Goal: Task Accomplishment & Management: Manage account settings

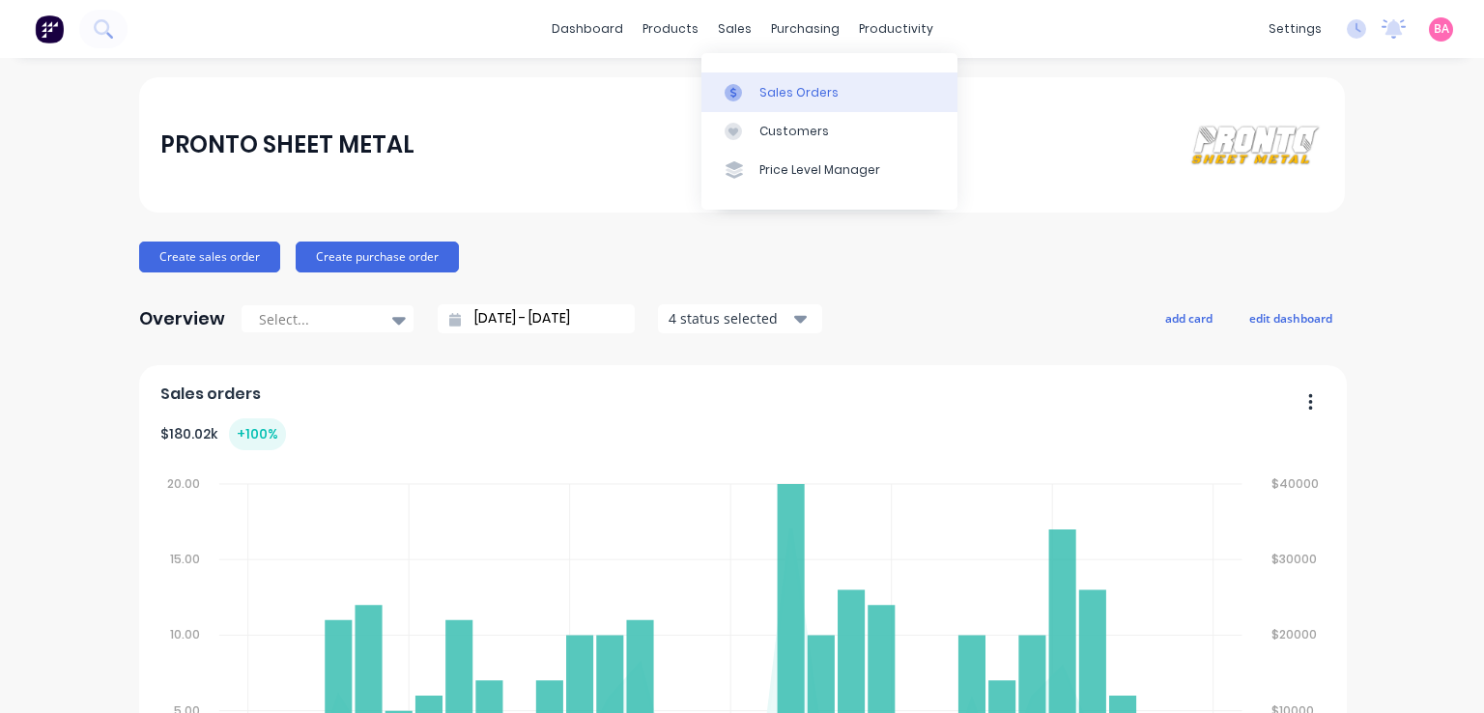
click at [784, 91] on div "Sales Orders" at bounding box center [798, 92] width 79 height 17
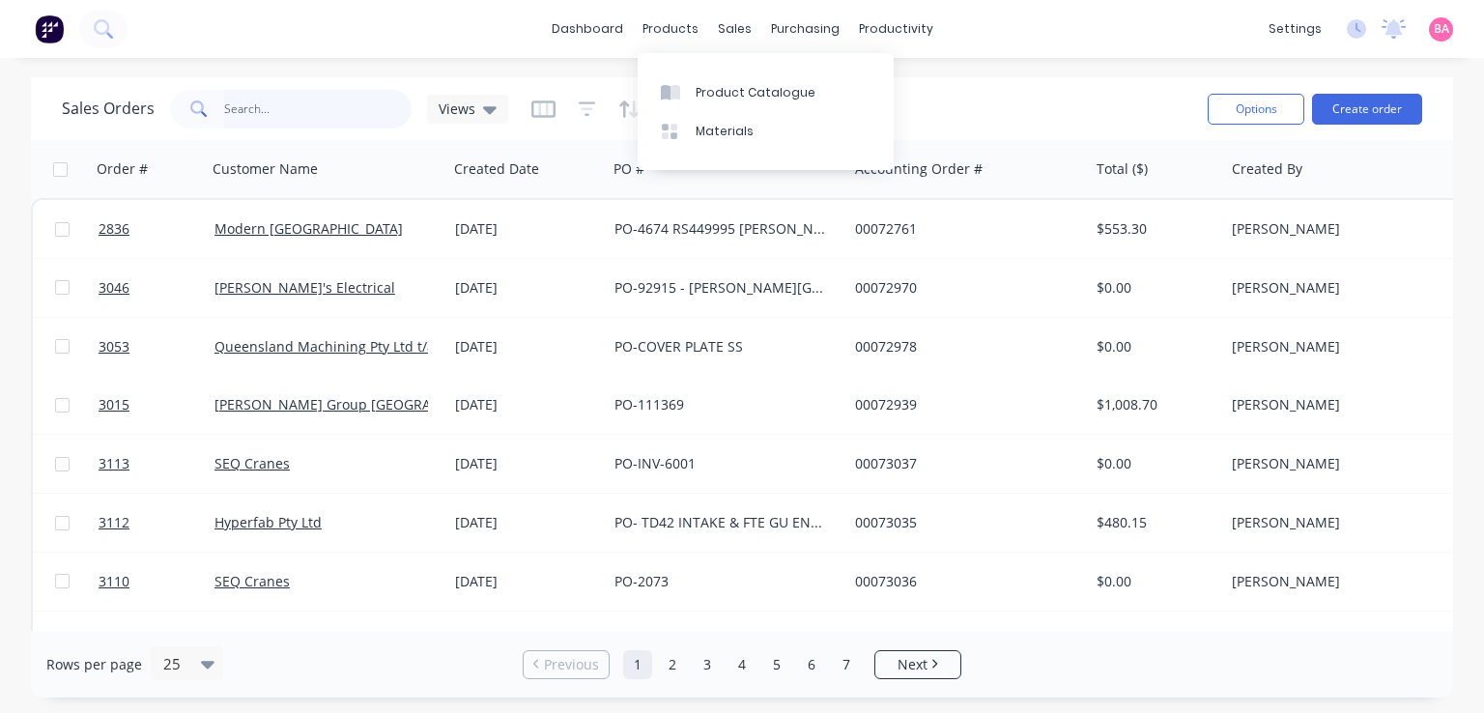
click at [306, 119] on input "text" at bounding box center [318, 109] width 188 height 39
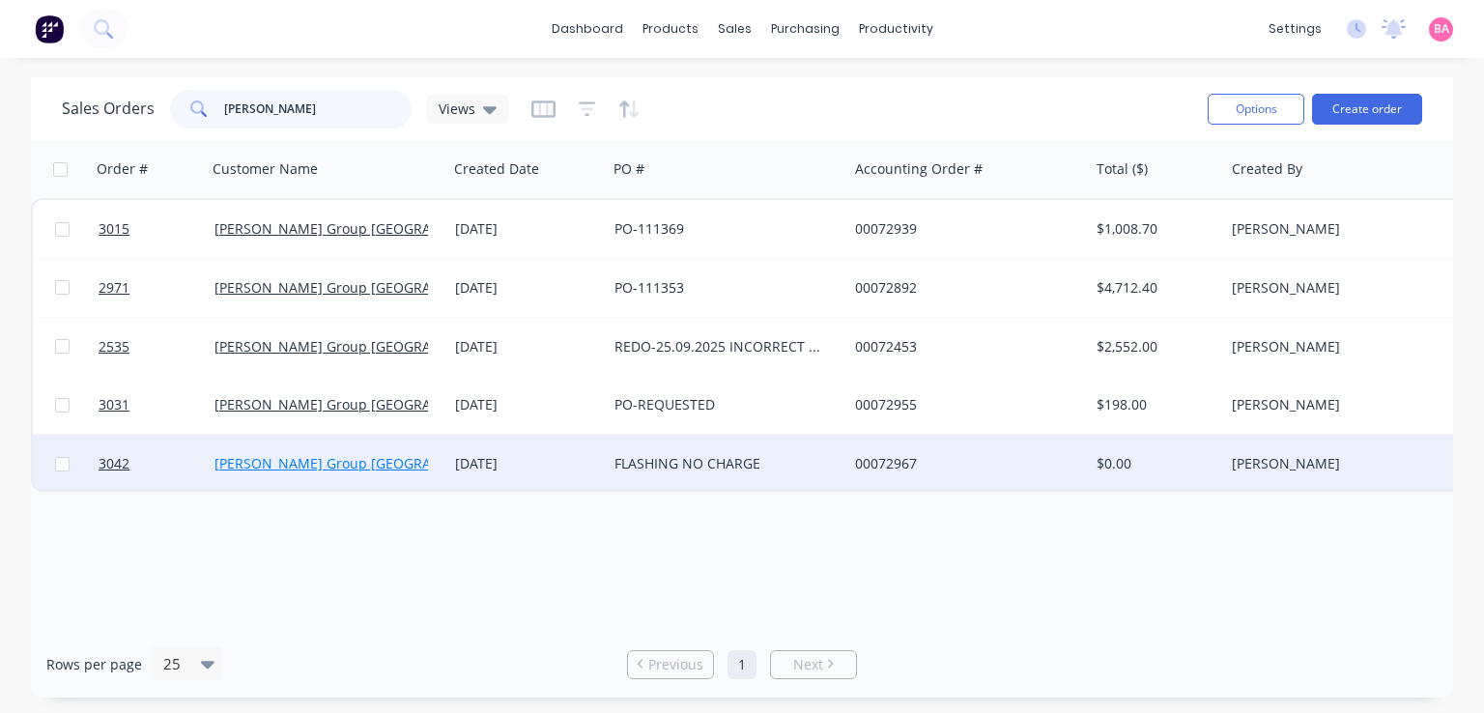
type input "[PERSON_NAME]"
click at [301, 468] on link "[PERSON_NAME] Group [GEOGRAPHIC_DATA]" at bounding box center [359, 463] width 290 height 18
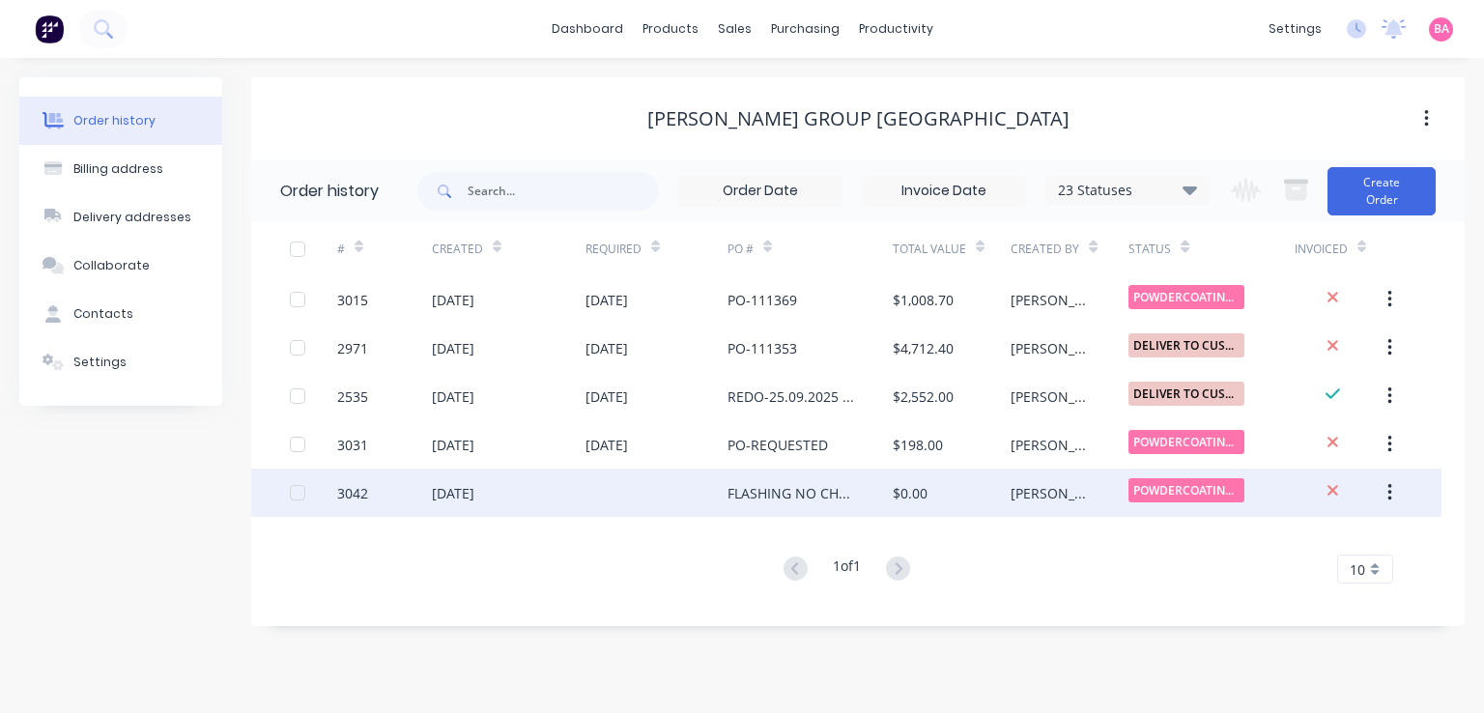
click at [781, 501] on div "FLASHING NO CHARGE" at bounding box center [790, 493] width 127 height 20
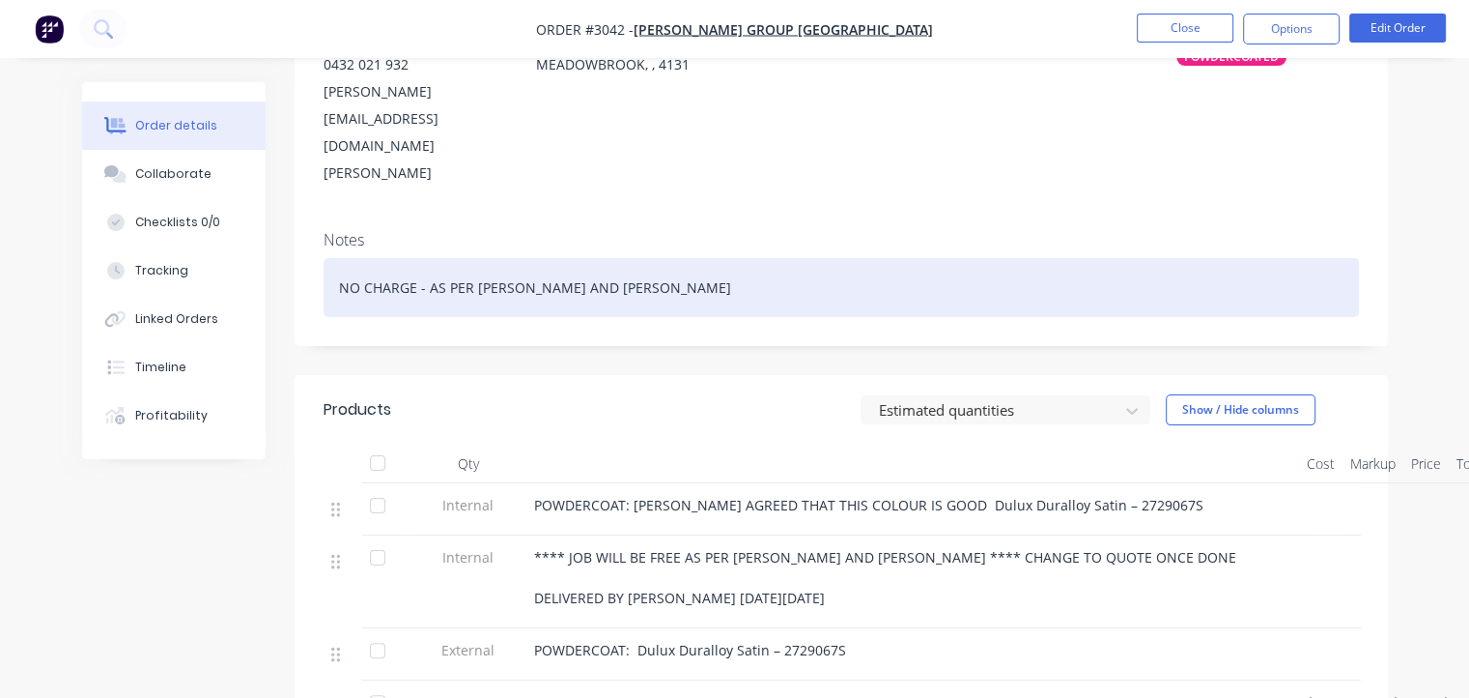
scroll to position [324, 0]
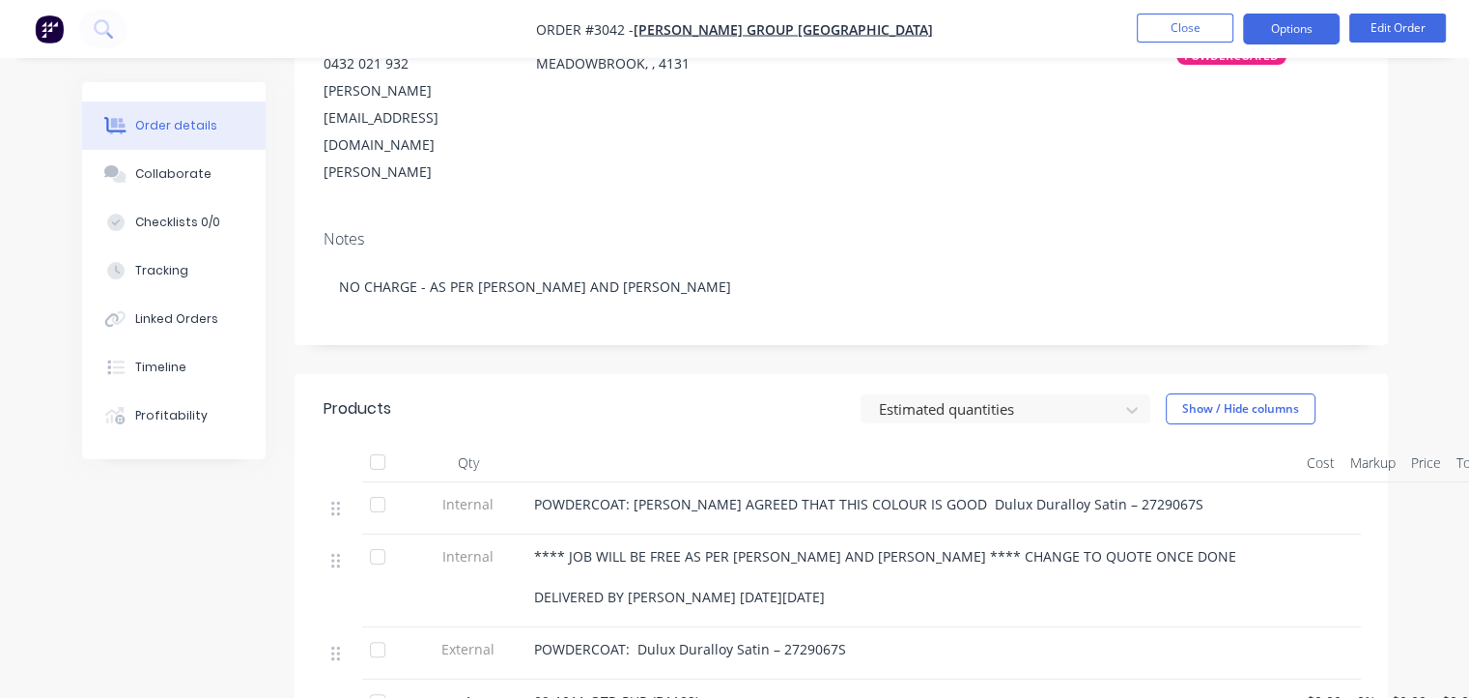
click at [1288, 29] on button "Options" at bounding box center [1291, 29] width 97 height 31
click at [638, 640] on span "POWDERCOAT: Dulux Duralloy Satin – 2729067S" at bounding box center [690, 649] width 312 height 18
click at [1389, 28] on button "Edit Order" at bounding box center [1398, 28] width 97 height 29
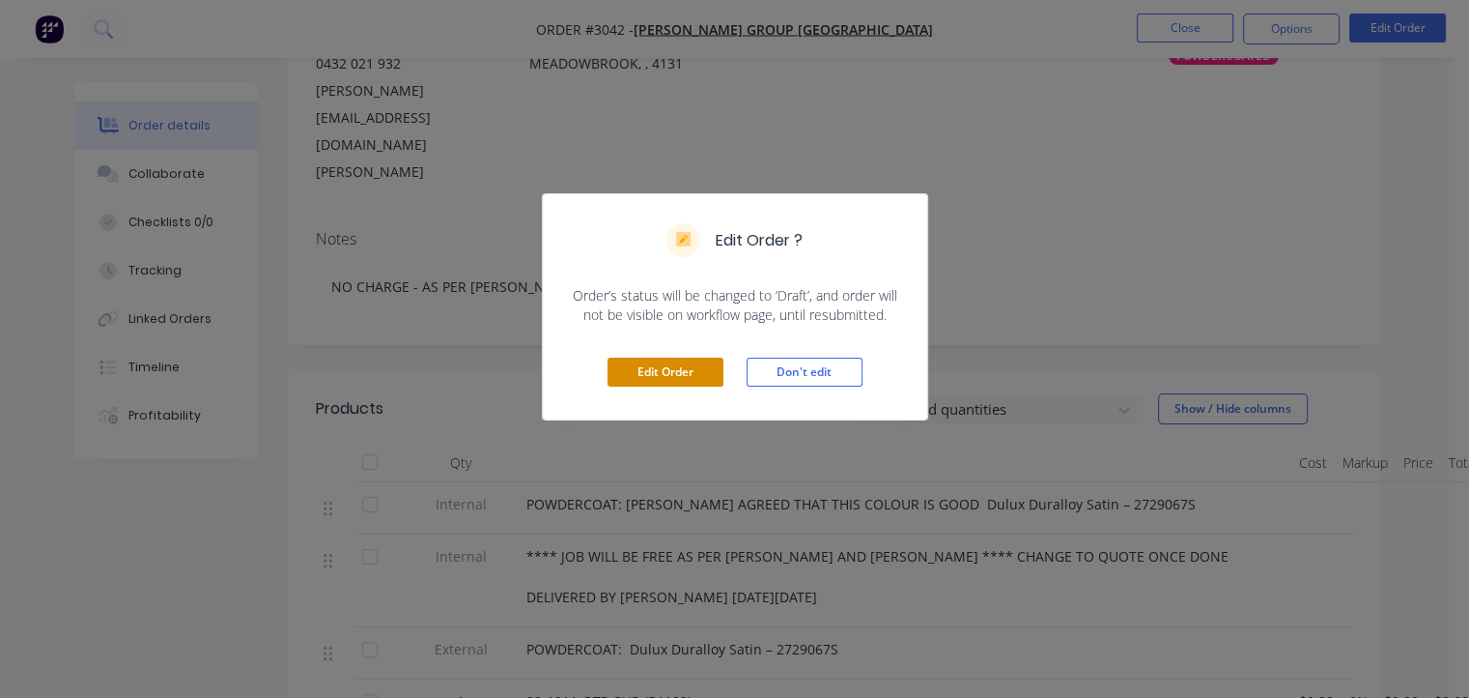
click at [662, 369] on button "Edit Order" at bounding box center [666, 371] width 116 height 29
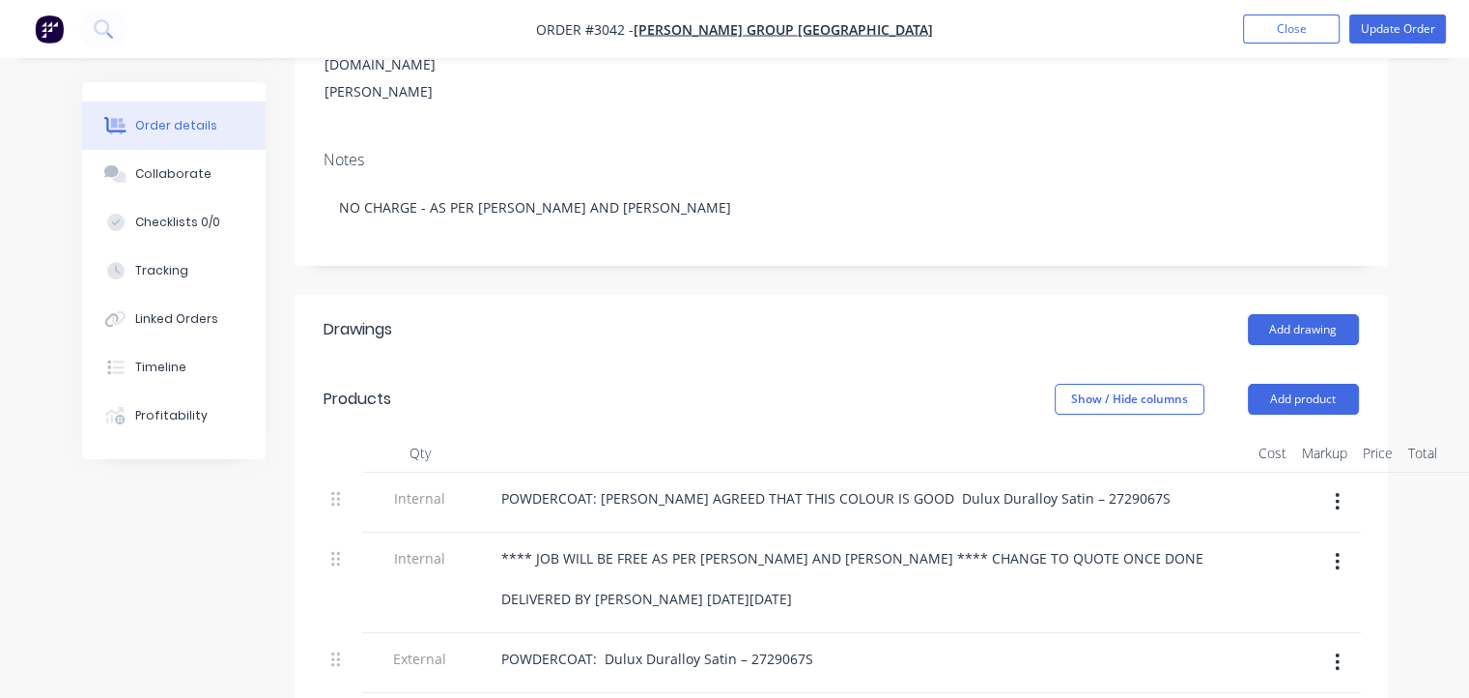
scroll to position [406, 0]
click at [603, 643] on div "POWDERCOAT: Dulux Duralloy Satin – 2729067S" at bounding box center [657, 657] width 343 height 28
click at [1419, 21] on button "Update Order" at bounding box center [1398, 28] width 97 height 29
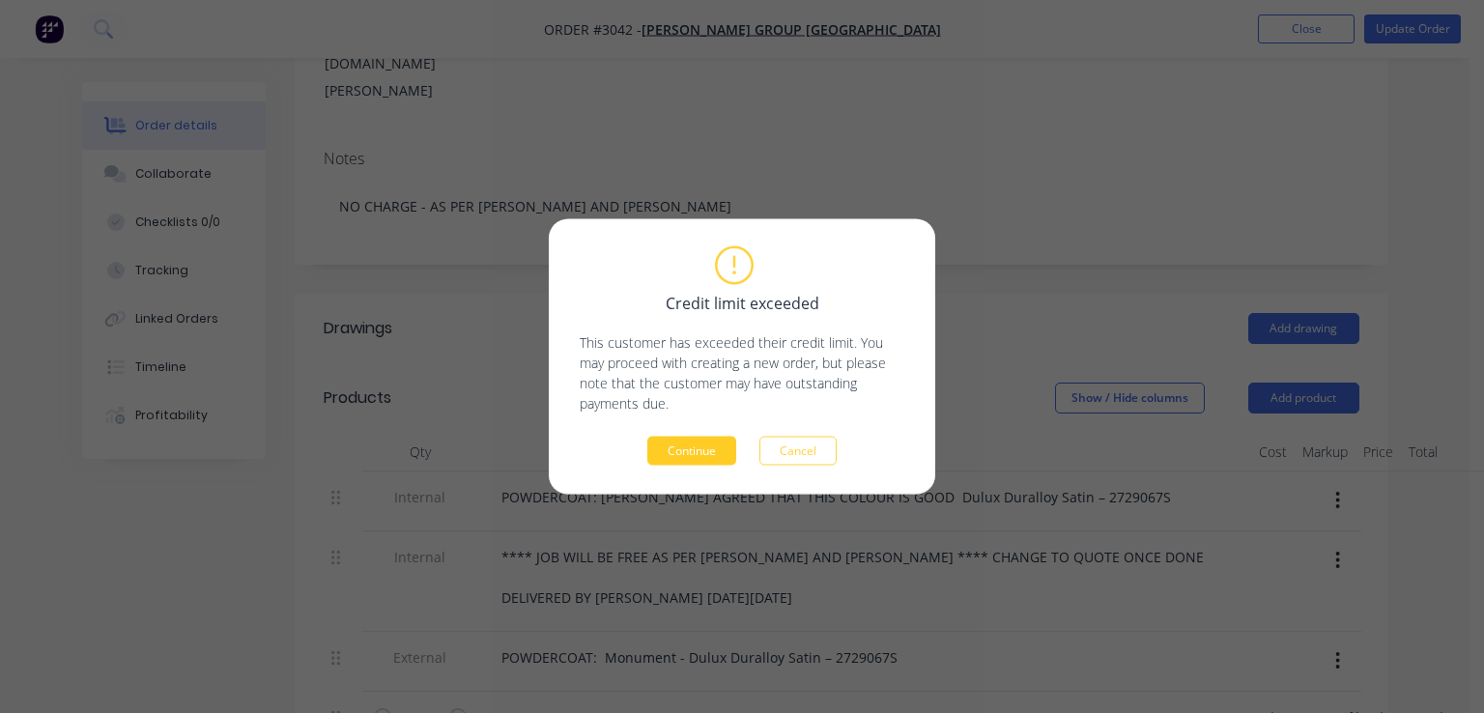
click at [685, 453] on button "Continue" at bounding box center [691, 451] width 89 height 29
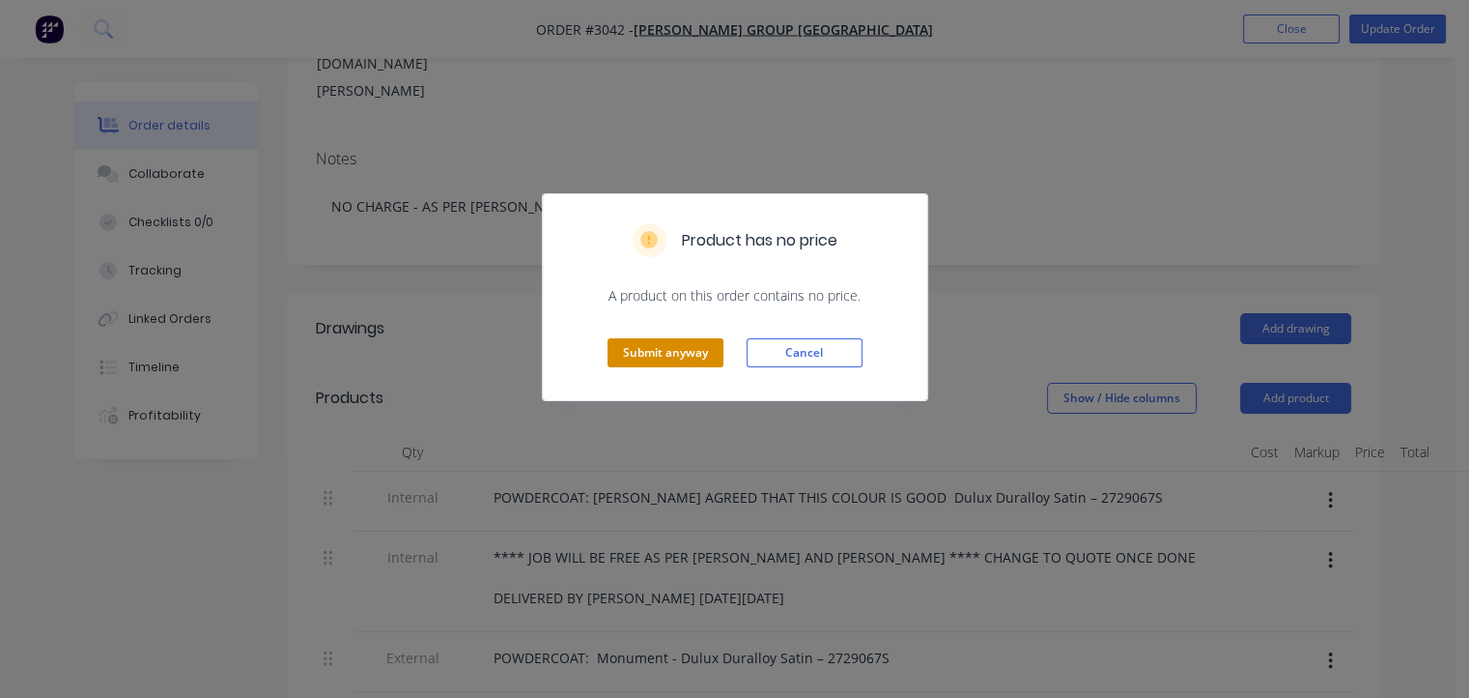
click at [648, 355] on button "Submit anyway" at bounding box center [666, 352] width 116 height 29
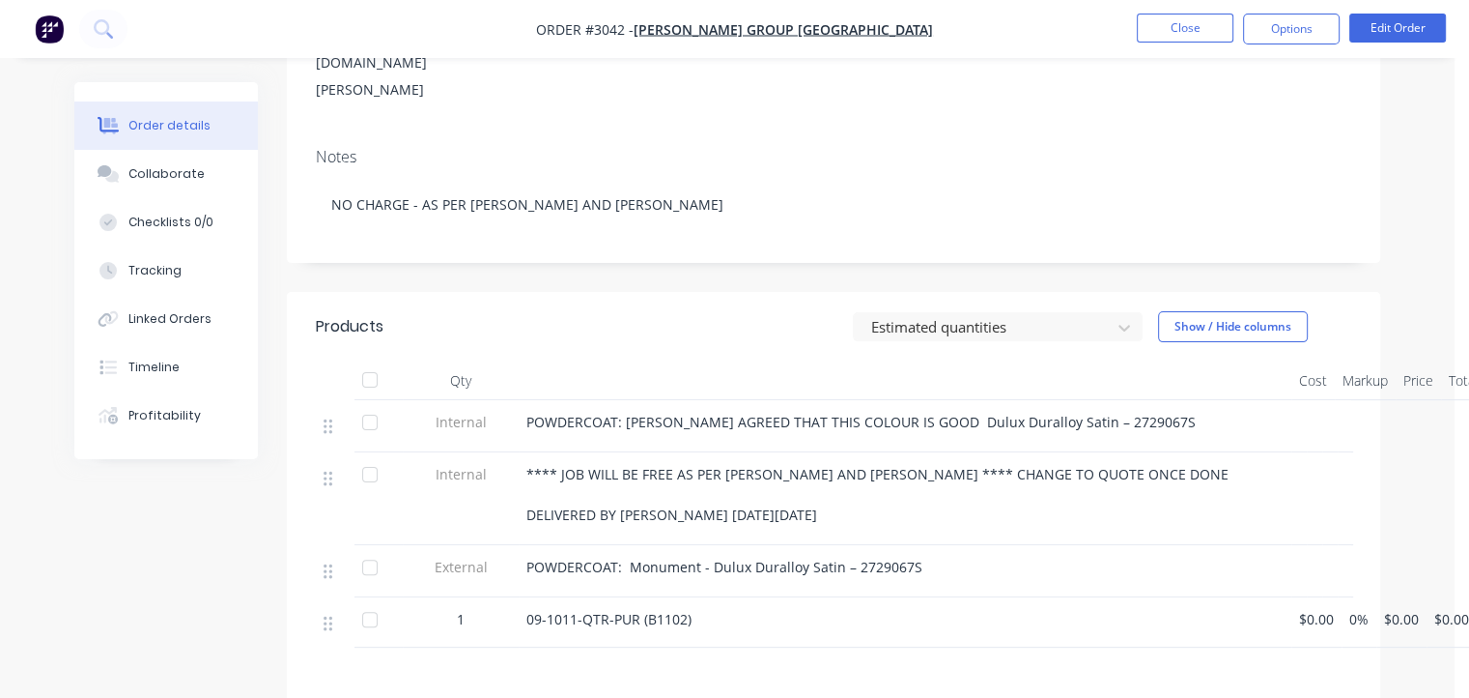
click at [985, 413] on span "POWDERCOAT: [PERSON_NAME] AGREED THAT THIS COLOUR IS GOOD Dulux Duralloy Satin …" at bounding box center [862, 422] width 670 height 18
click at [1026, 413] on span "POWDERCOAT: [PERSON_NAME] AGREED THAT THIS COLOUR IS GOOD Dulux Duralloy Satin …" at bounding box center [862, 422] width 670 height 18
click at [1399, 19] on button "Edit Order" at bounding box center [1398, 28] width 97 height 29
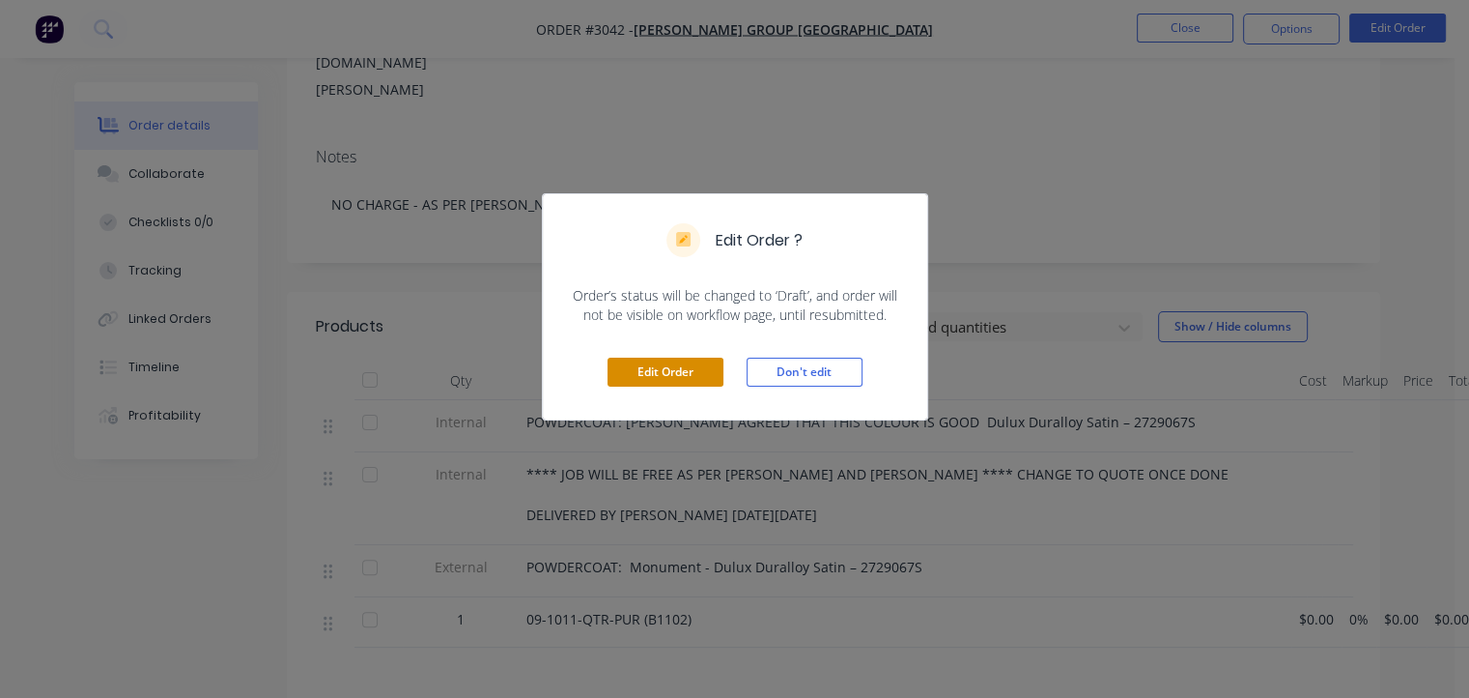
click at [696, 364] on button "Edit Order" at bounding box center [666, 371] width 116 height 29
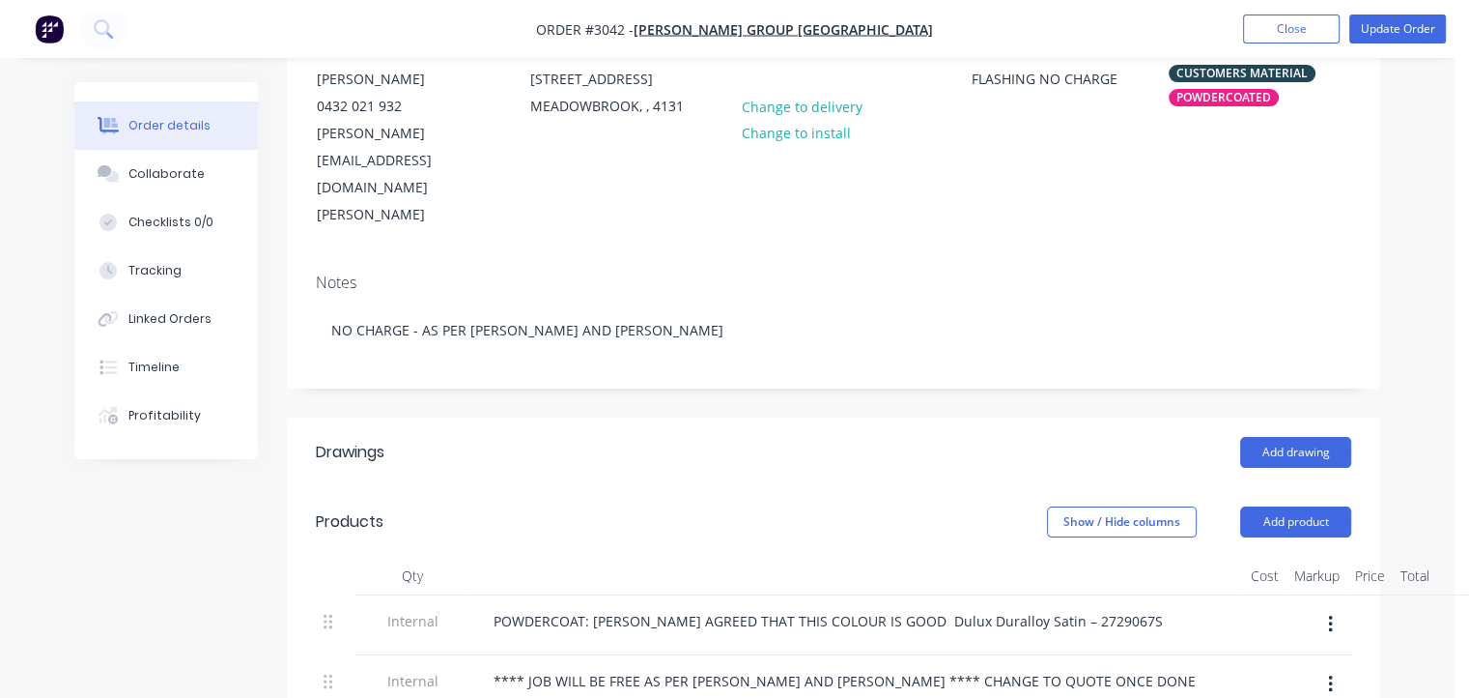
scroll to position [285, 0]
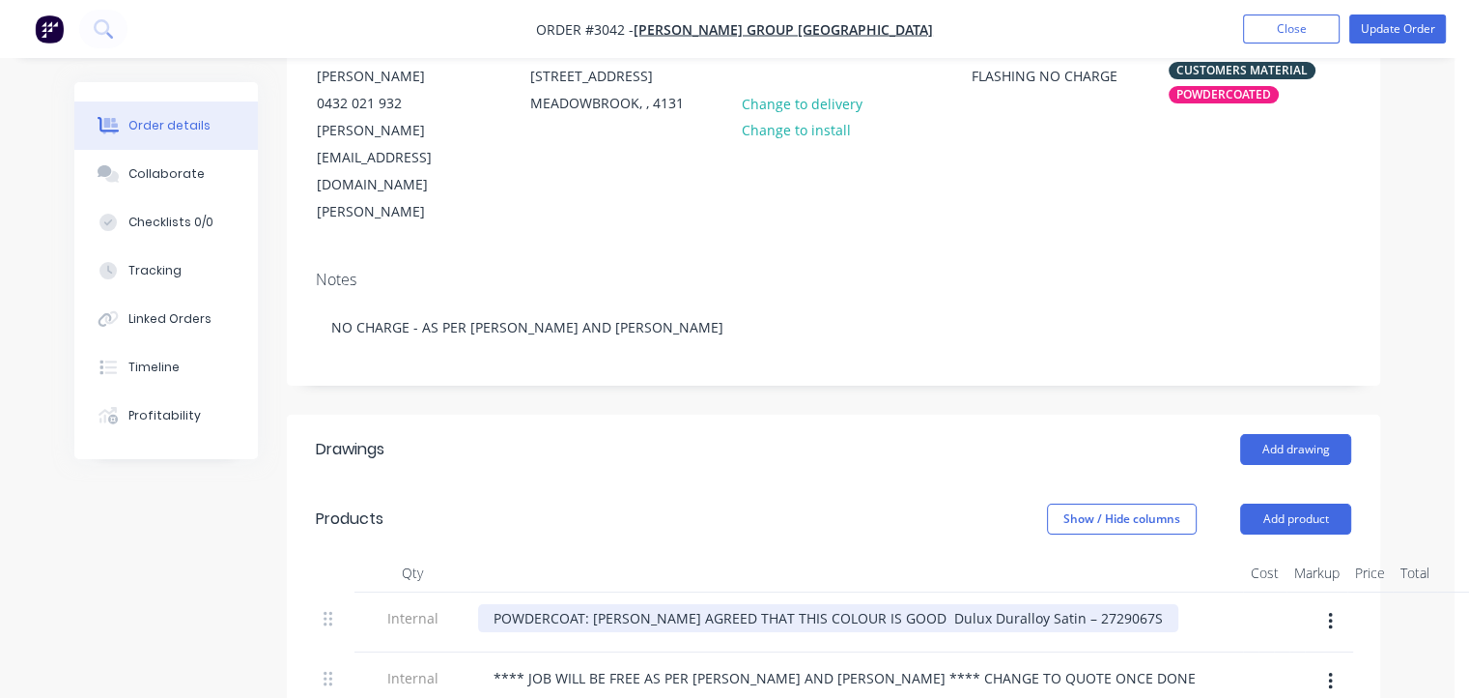
click at [951, 604] on div "POWDERCOAT: [PERSON_NAME] AGREED THAT THIS COLOUR IS GOOD Dulux Duralloy Satin …" at bounding box center [828, 618] width 700 height 28
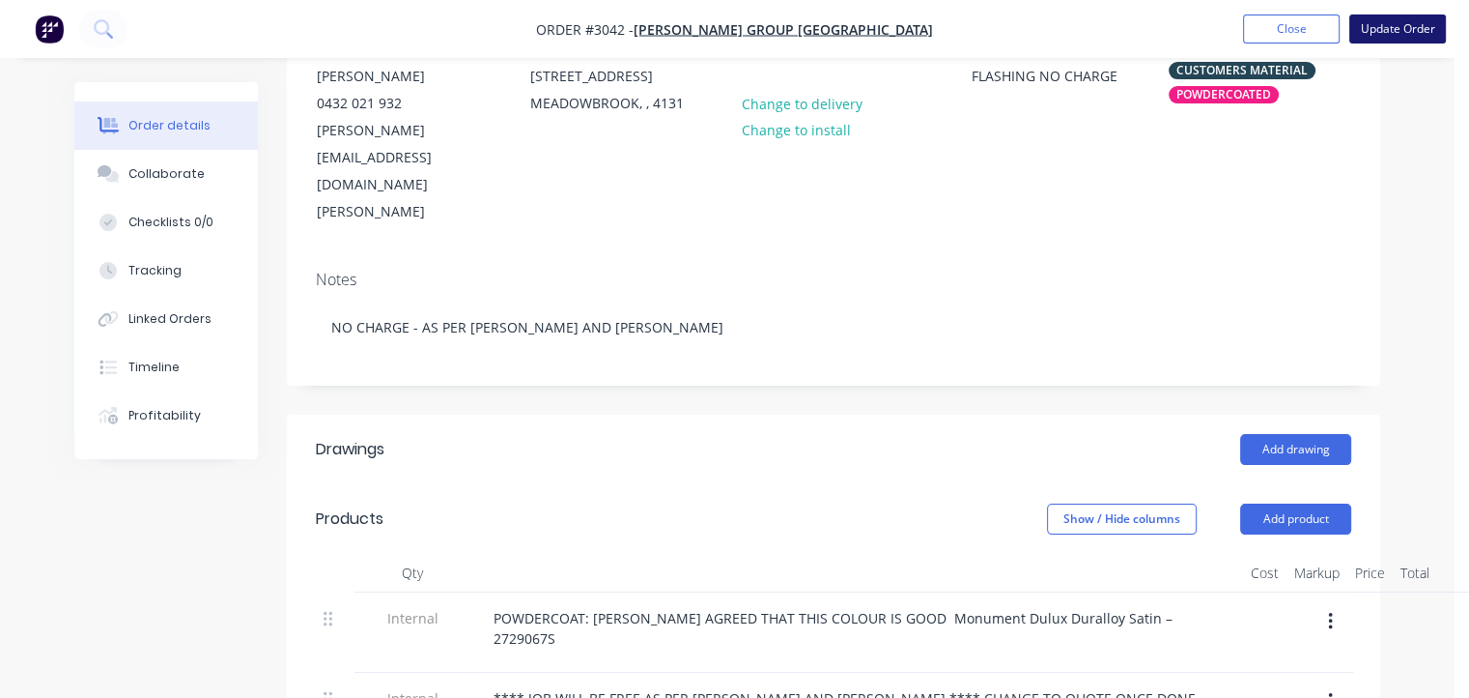
click at [1426, 17] on button "Update Order" at bounding box center [1398, 28] width 97 height 29
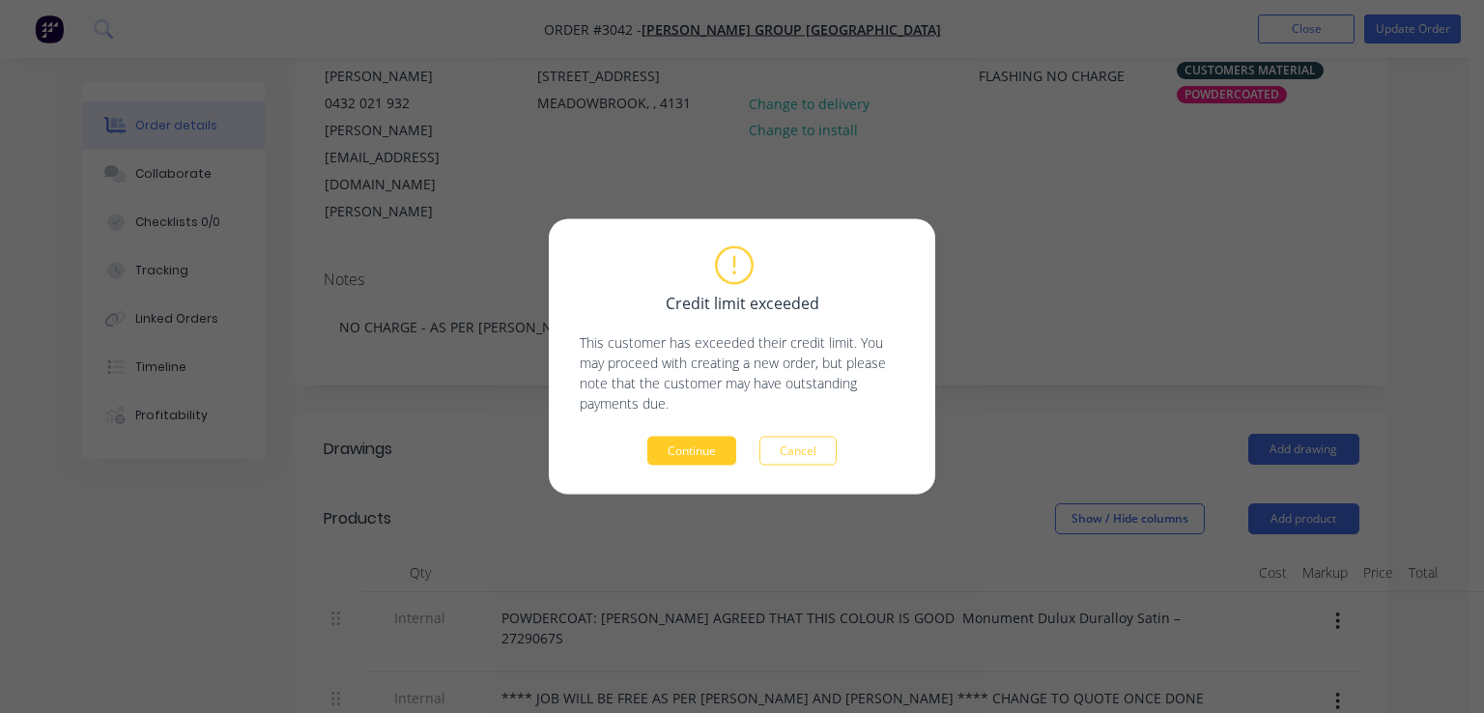
click at [684, 444] on button "Continue" at bounding box center [691, 451] width 89 height 29
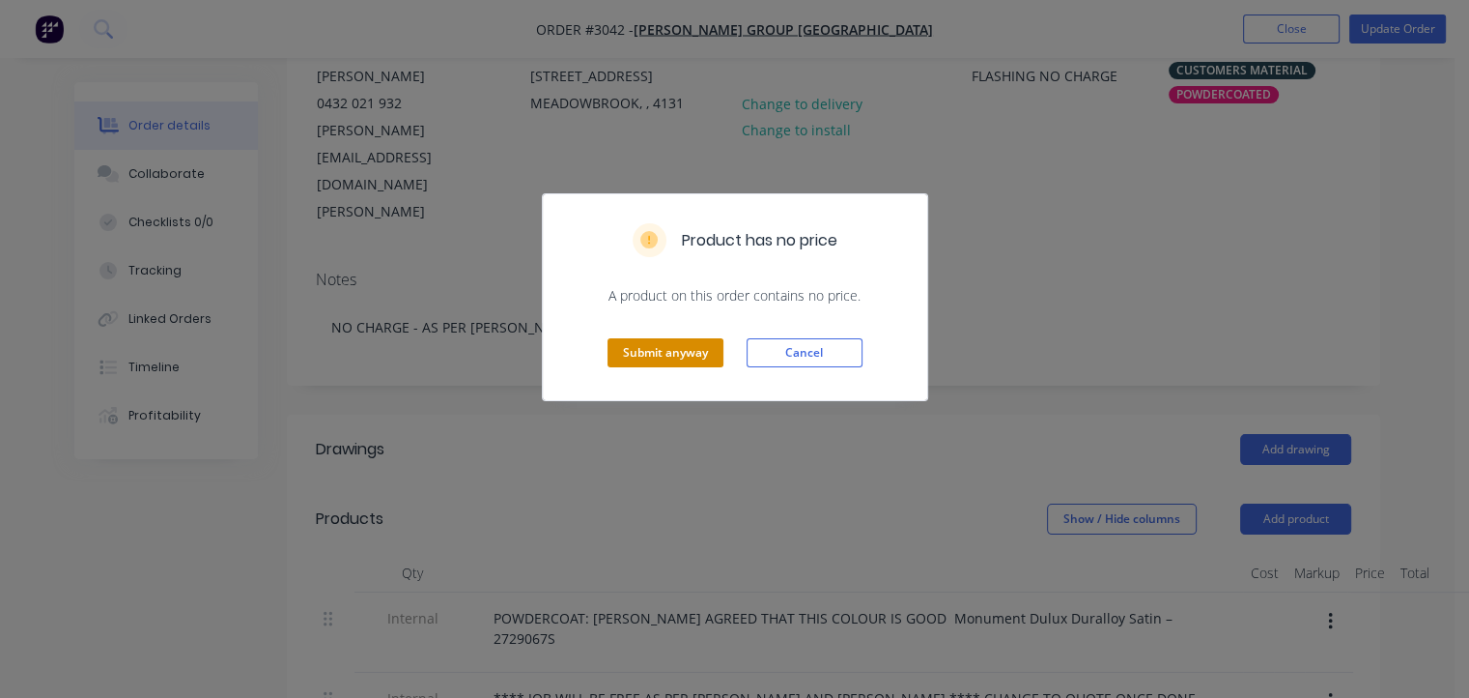
click at [656, 356] on button "Submit anyway" at bounding box center [666, 352] width 116 height 29
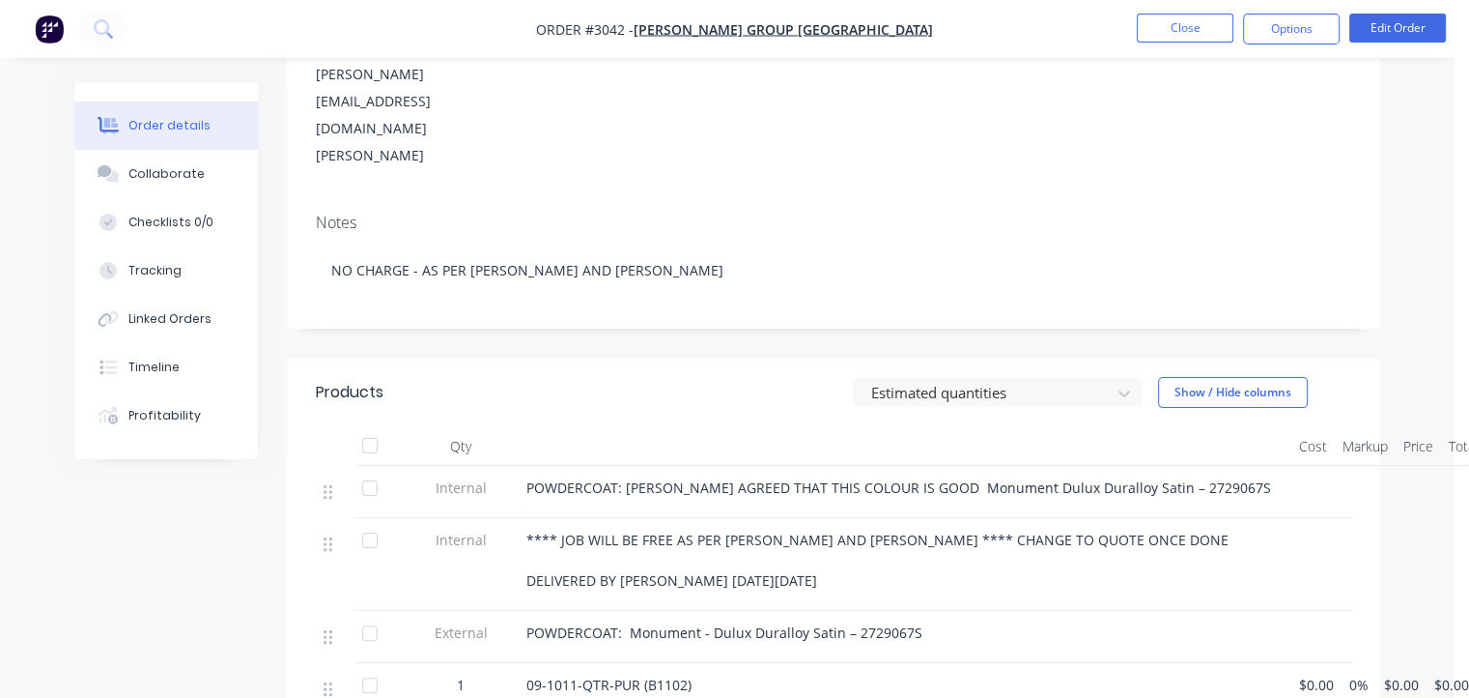
scroll to position [370, 0]
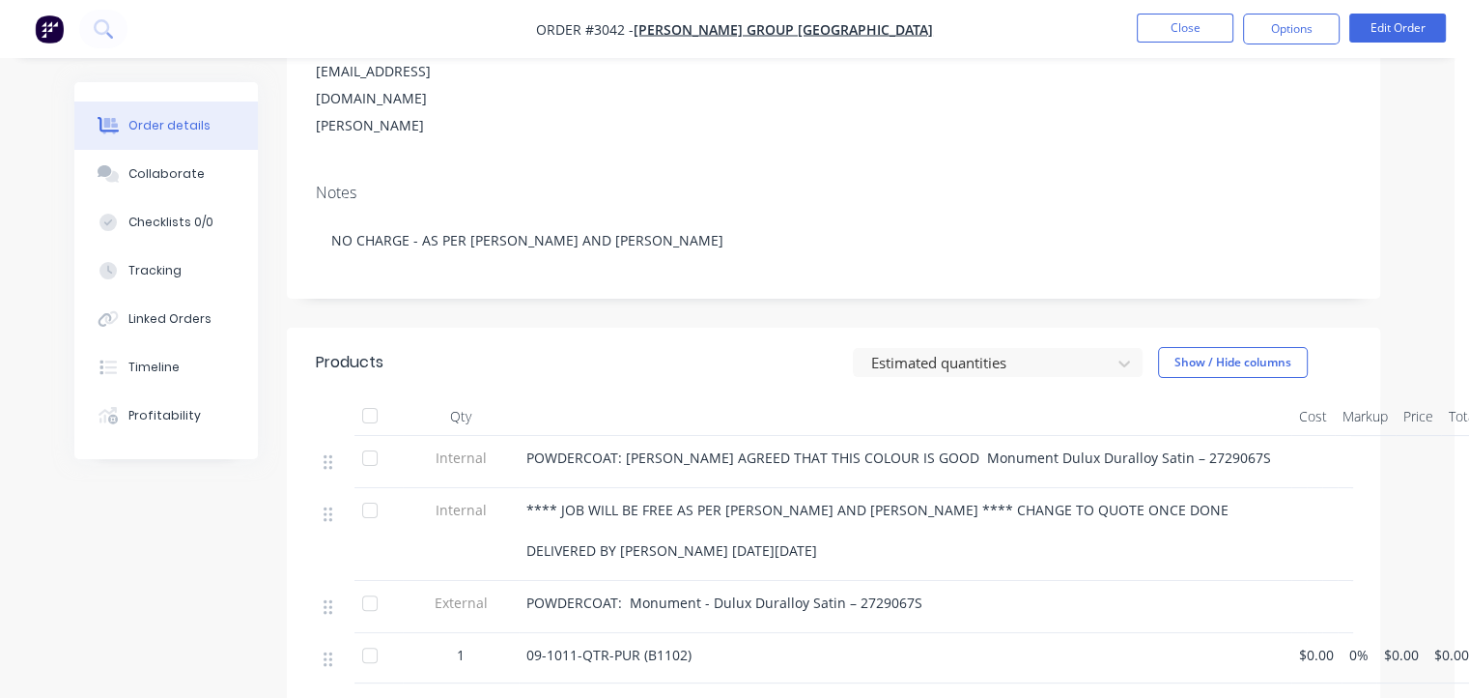
click at [626, 448] on span "POWDERCOAT: [PERSON_NAME] AGREED THAT THIS COLOUR IS GOOD Monument Dulux Durall…" at bounding box center [899, 457] width 745 height 18
click at [1408, 31] on button "Edit Order" at bounding box center [1398, 28] width 97 height 29
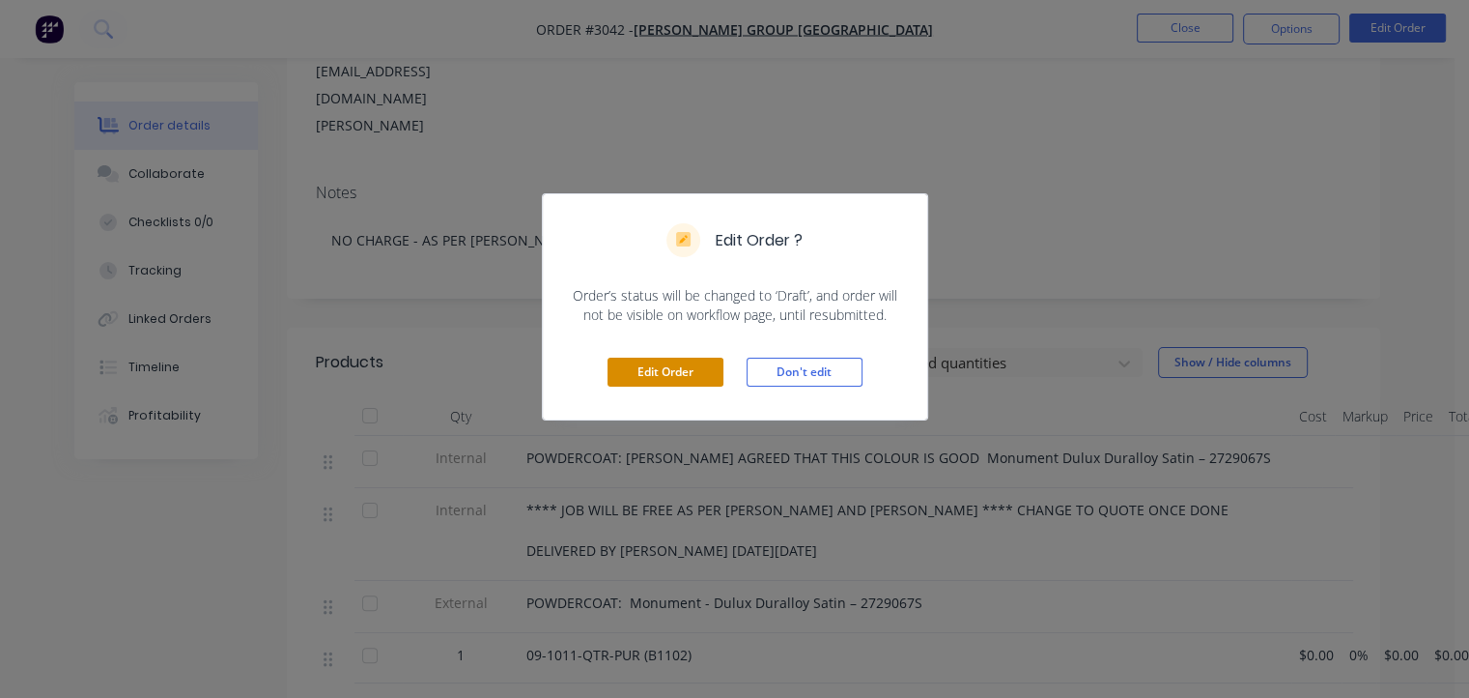
click at [682, 371] on button "Edit Order" at bounding box center [666, 371] width 116 height 29
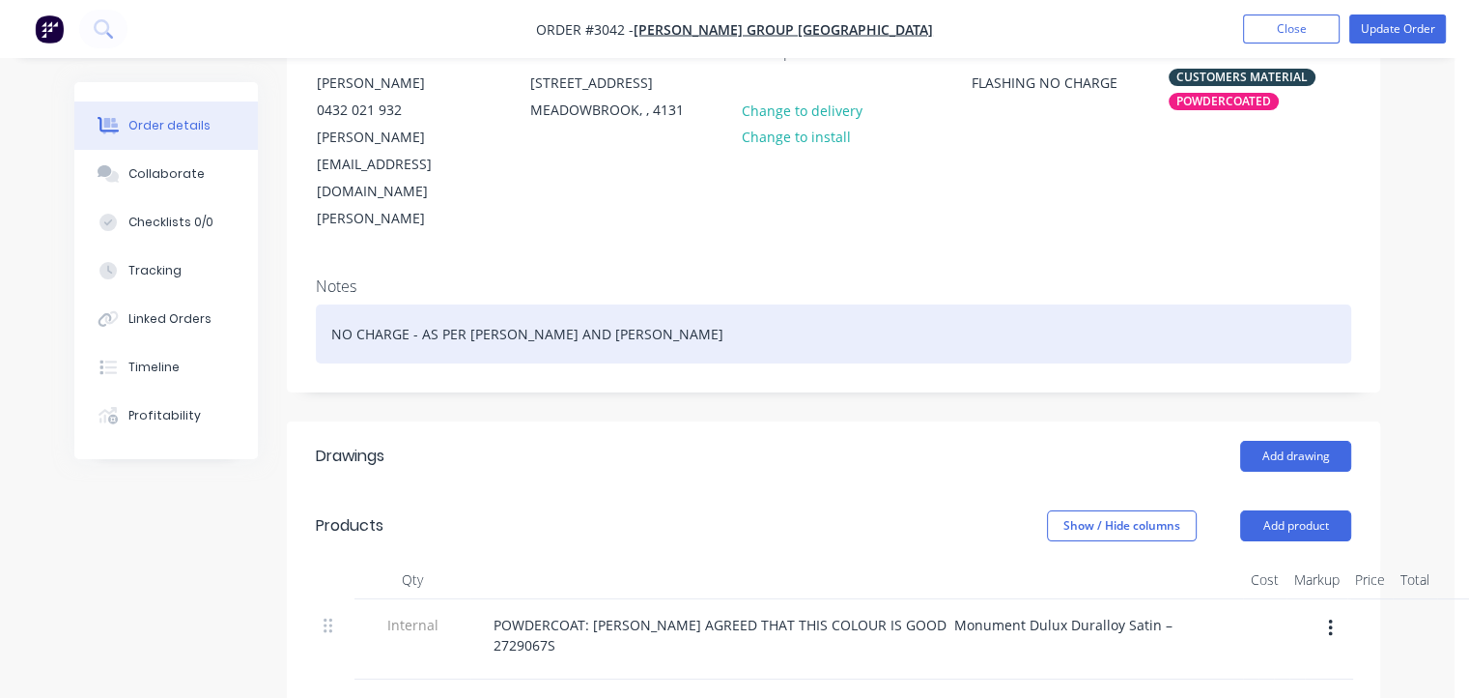
scroll to position [286, 0]
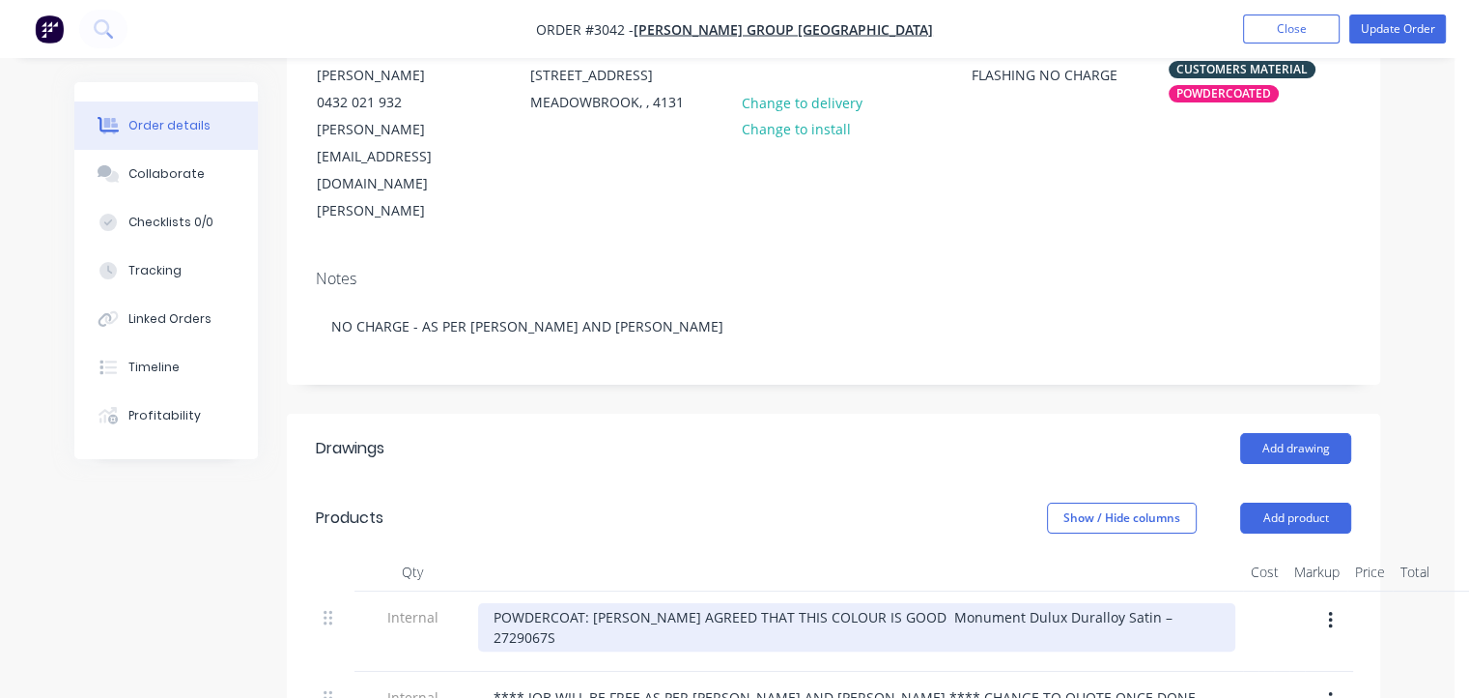
click at [599, 603] on div "POWDERCOAT: [PERSON_NAME] AGREED THAT THIS COLOUR IS GOOD Monument Dulux Durall…" at bounding box center [856, 627] width 757 height 48
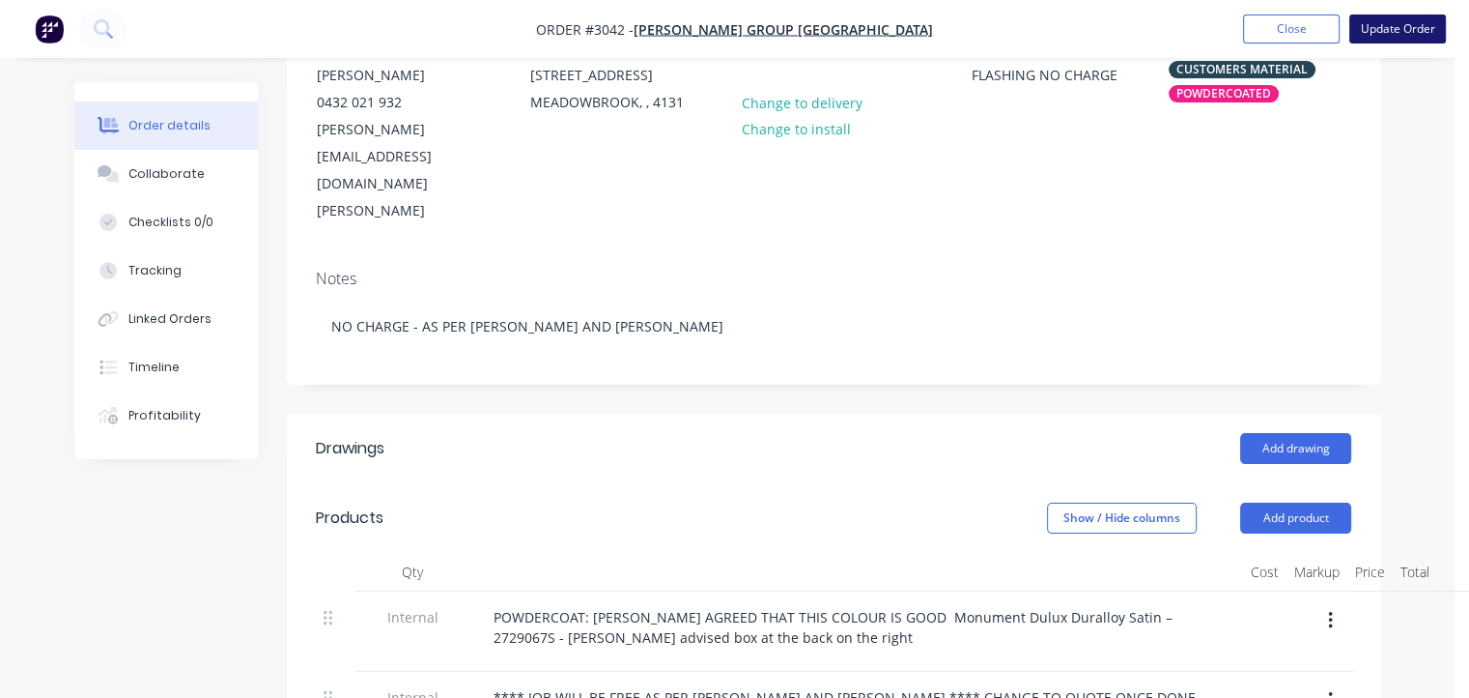
click at [1399, 32] on button "Update Order" at bounding box center [1398, 28] width 97 height 29
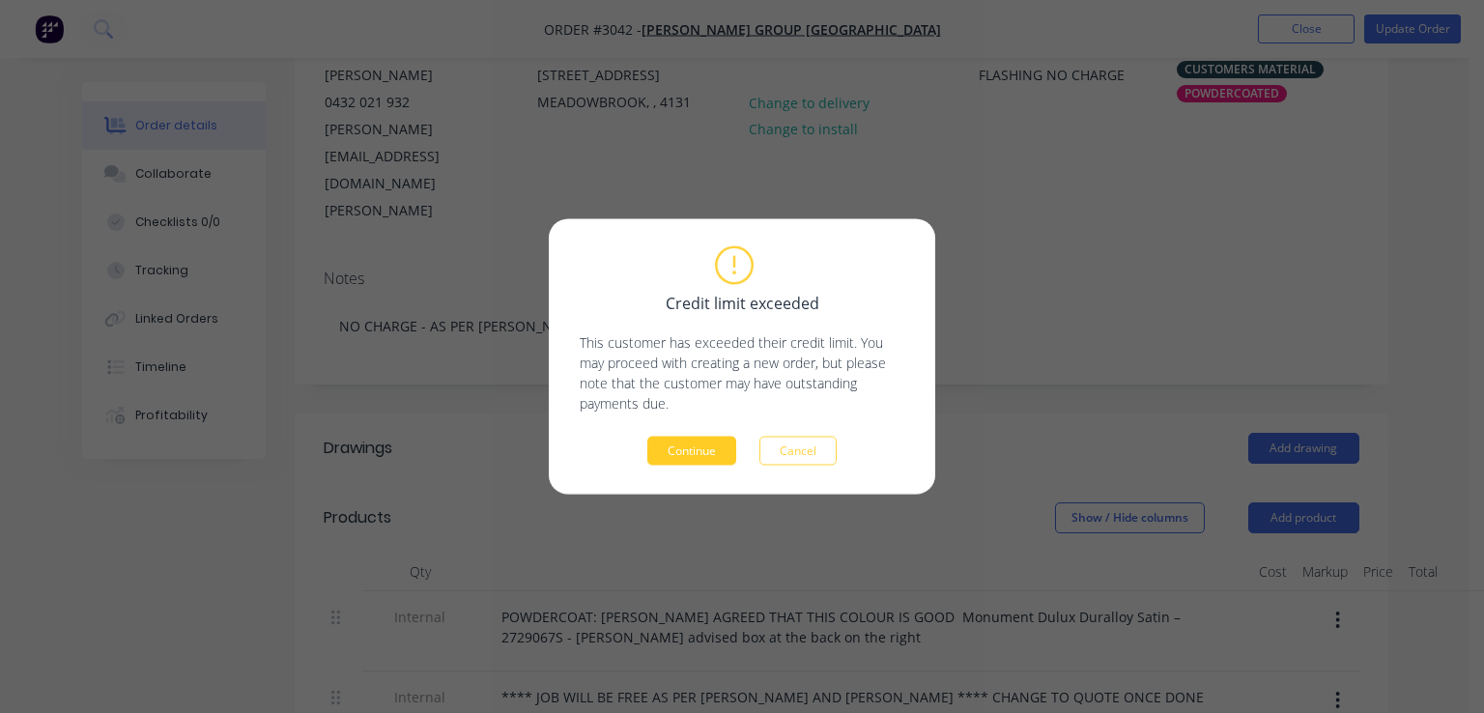
click at [704, 446] on button "Continue" at bounding box center [691, 451] width 89 height 29
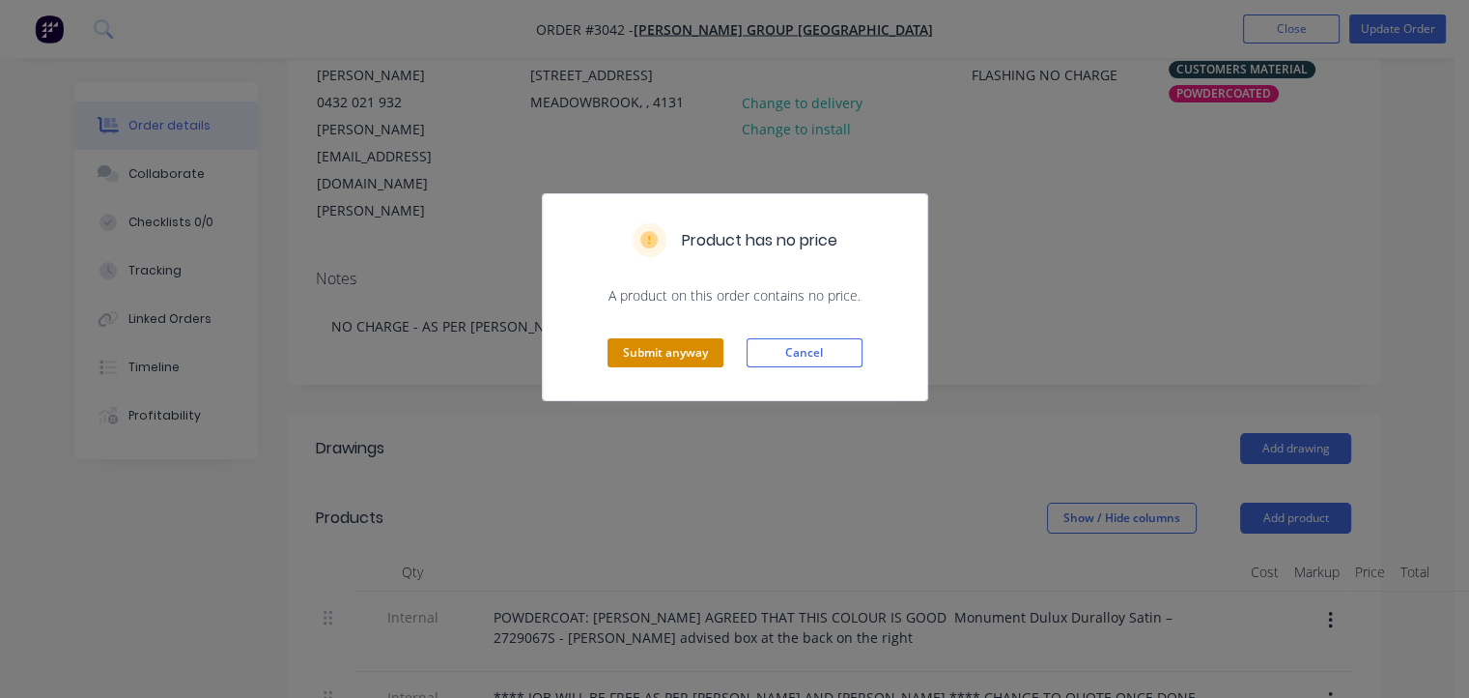
click at [669, 353] on button "Submit anyway" at bounding box center [666, 352] width 116 height 29
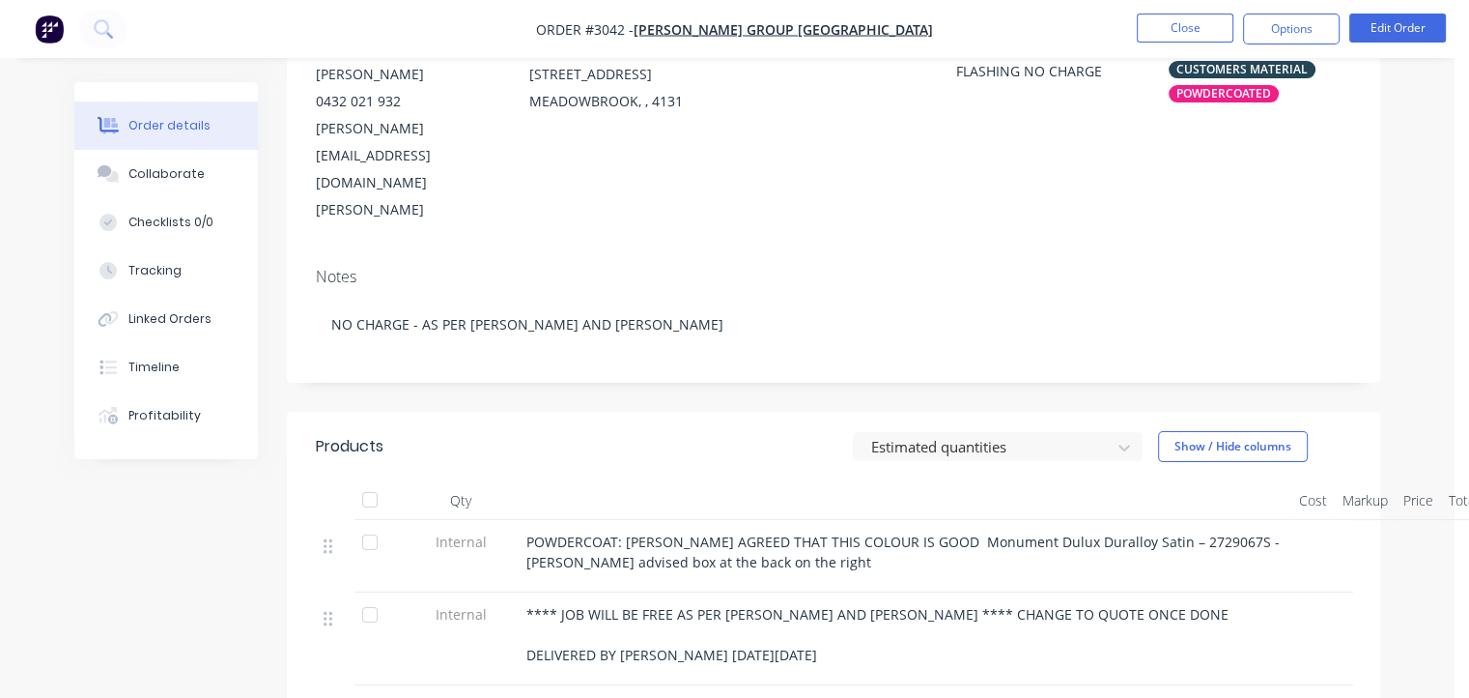
click at [802, 531] on div "POWDERCOAT: [PERSON_NAME] AGREED THAT THIS COLOUR IS GOOD Monument Dulux Durall…" at bounding box center [905, 551] width 757 height 41
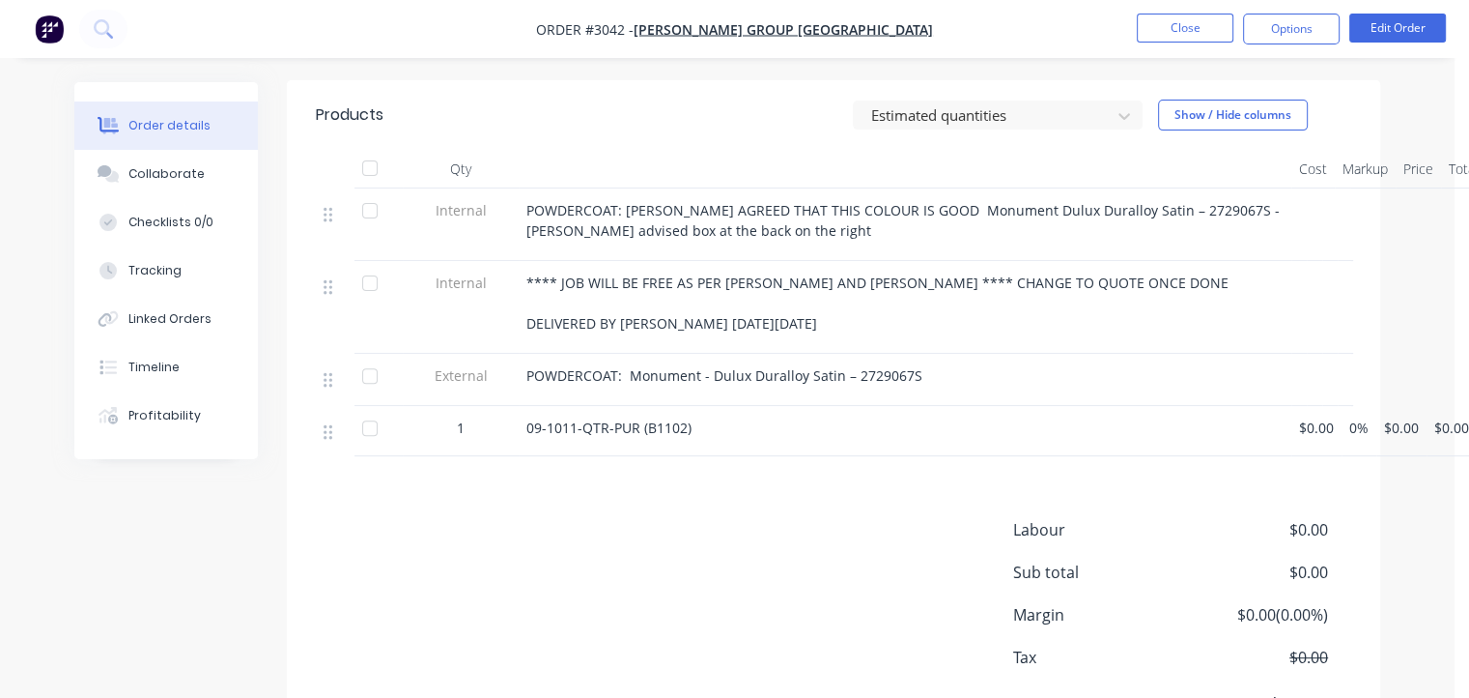
scroll to position [637, 0]
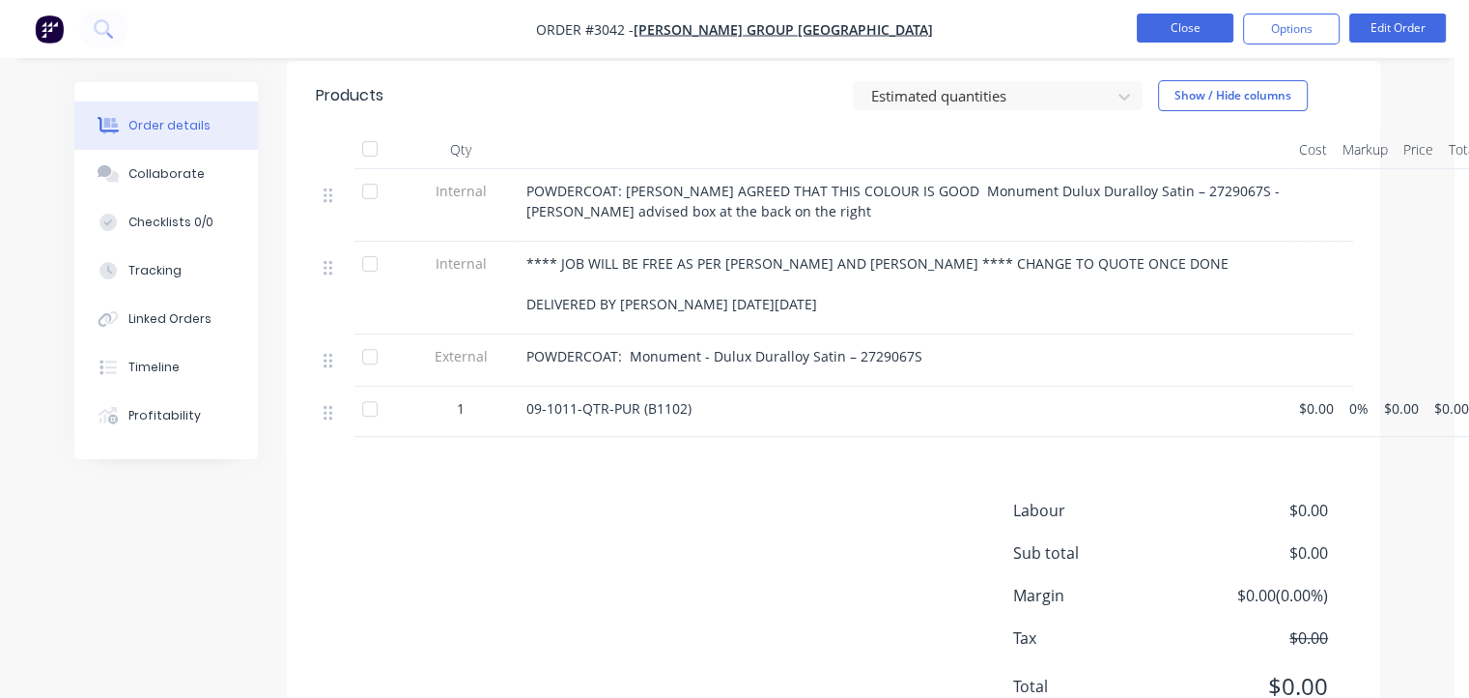
click at [1172, 21] on button "Close" at bounding box center [1185, 28] width 97 height 29
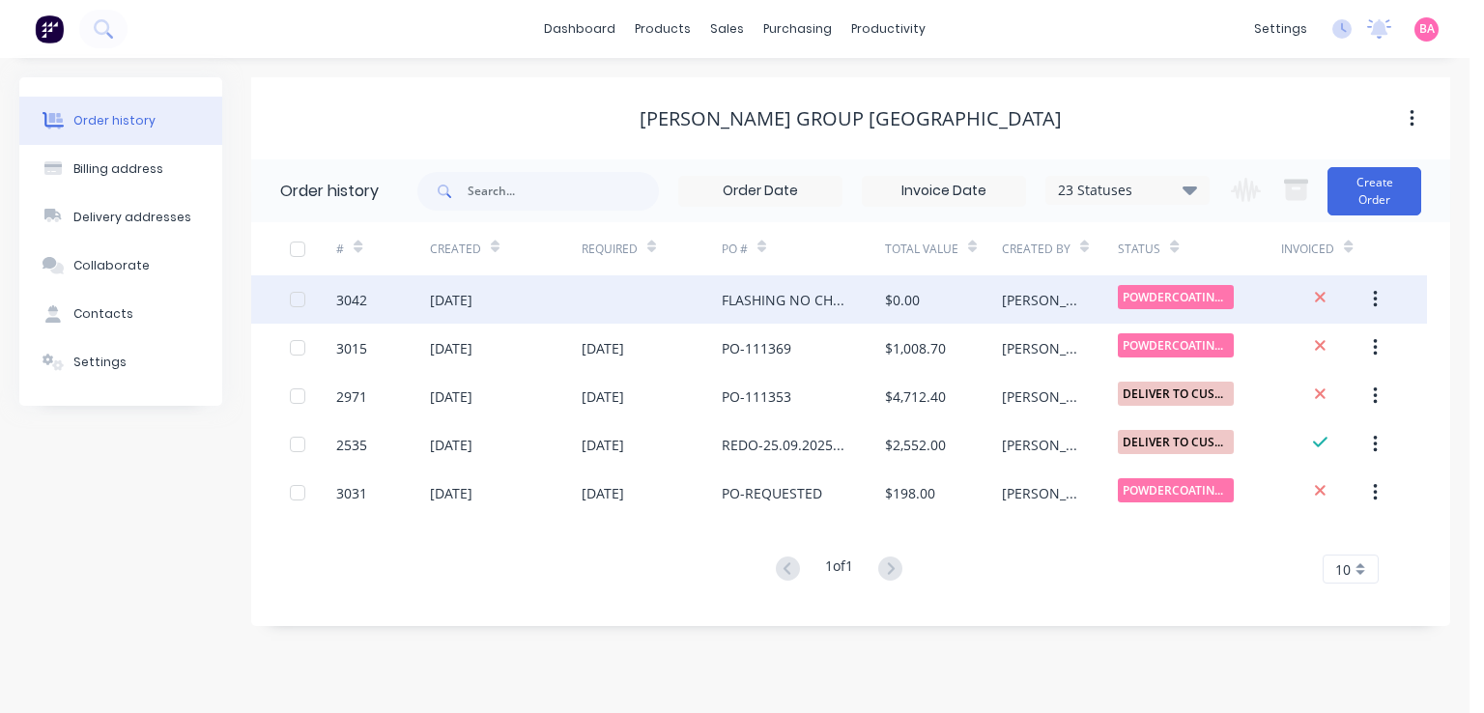
click at [472, 299] on div "[DATE]" at bounding box center [451, 300] width 43 height 20
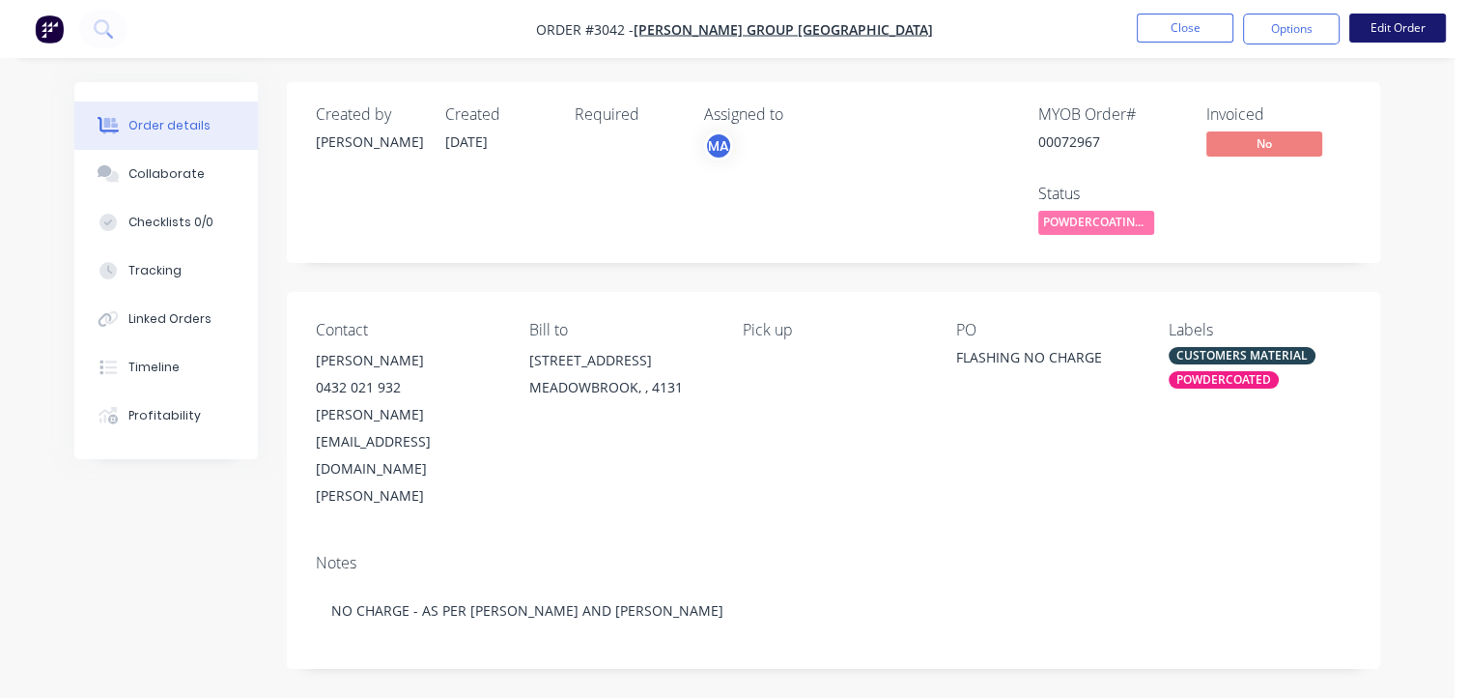
click at [1370, 30] on button "Edit Order" at bounding box center [1398, 28] width 97 height 29
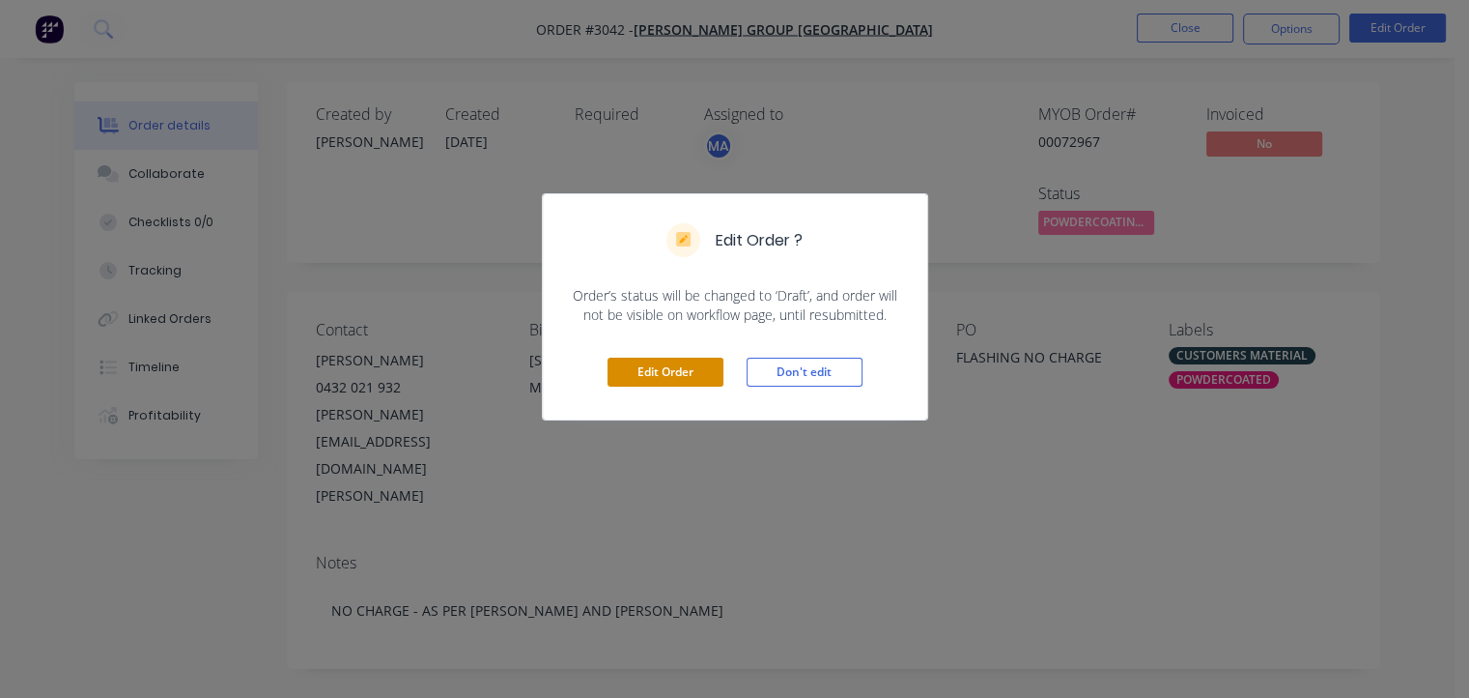
click at [657, 358] on button "Edit Order" at bounding box center [666, 371] width 116 height 29
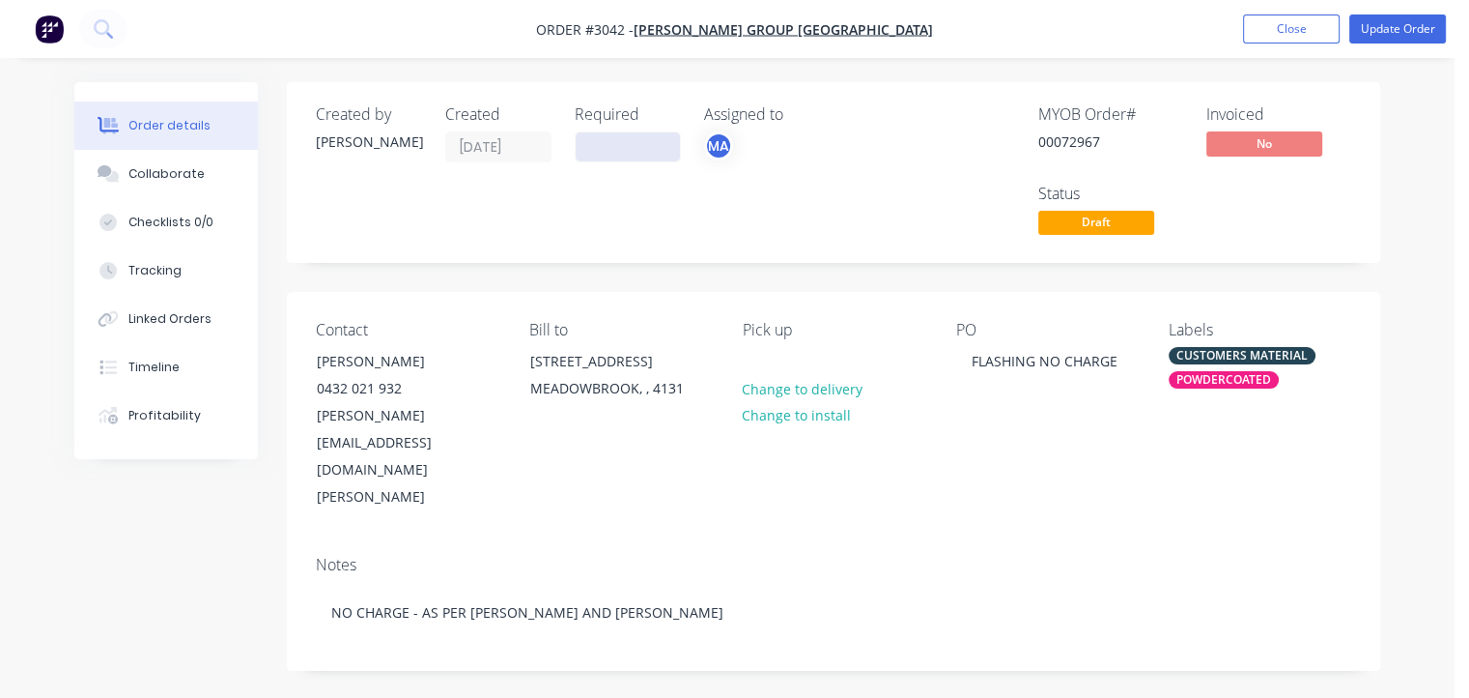
click at [626, 145] on input at bounding box center [628, 146] width 104 height 29
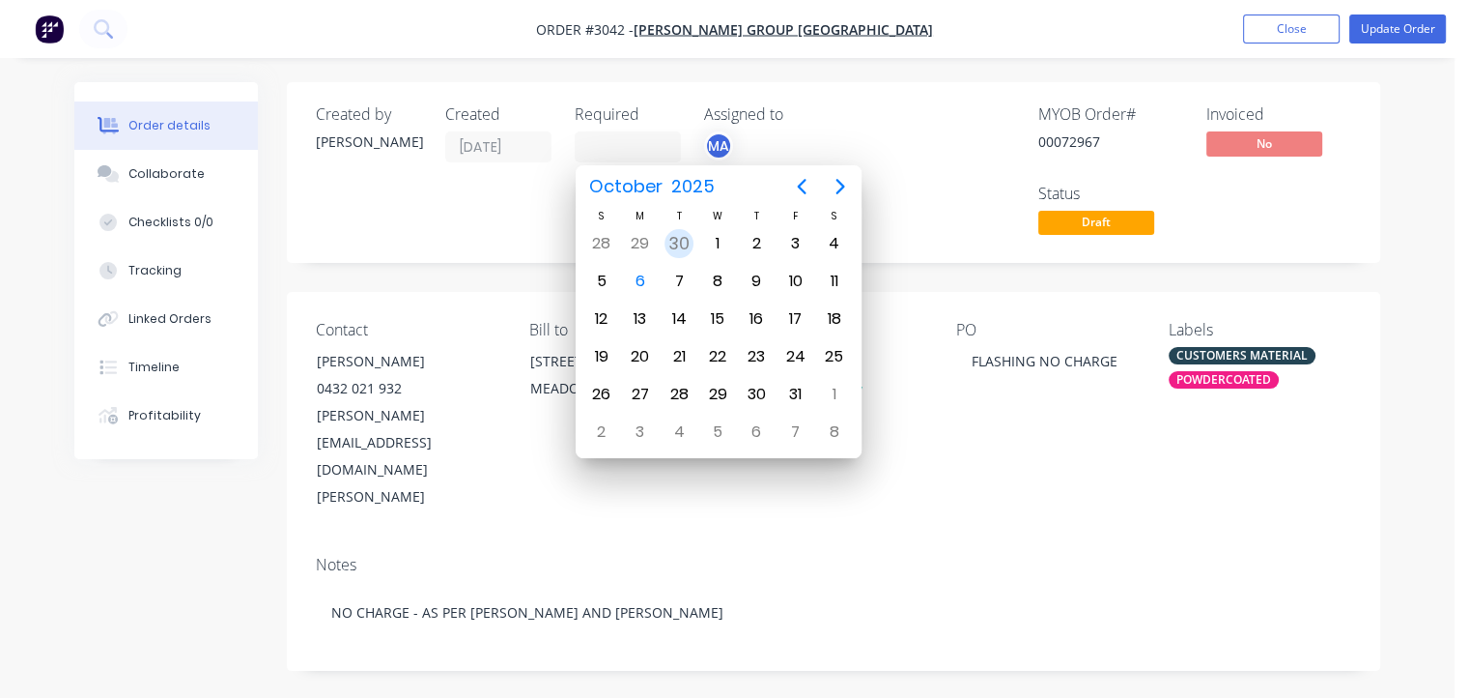
click at [675, 242] on div "30" at bounding box center [679, 243] width 29 height 29
type input "[DATE]"
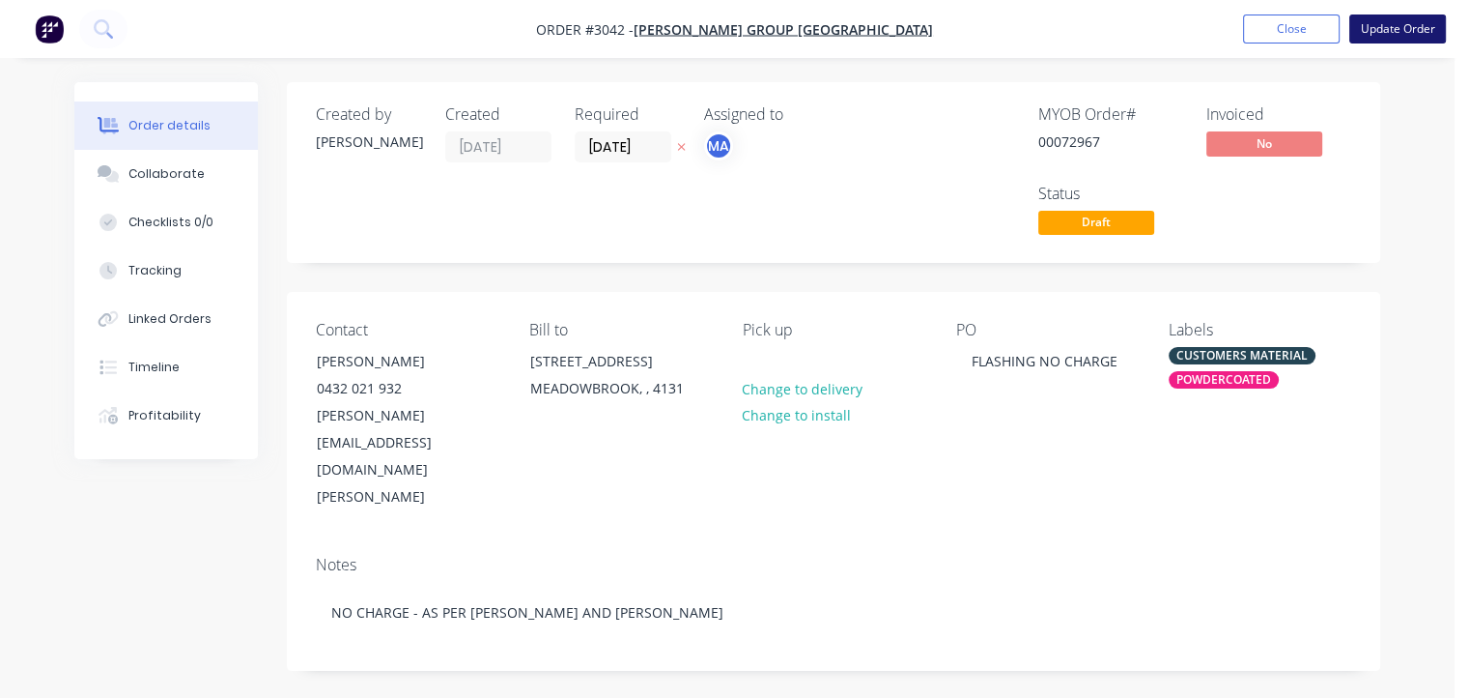
click at [1385, 30] on button "Update Order" at bounding box center [1398, 28] width 97 height 29
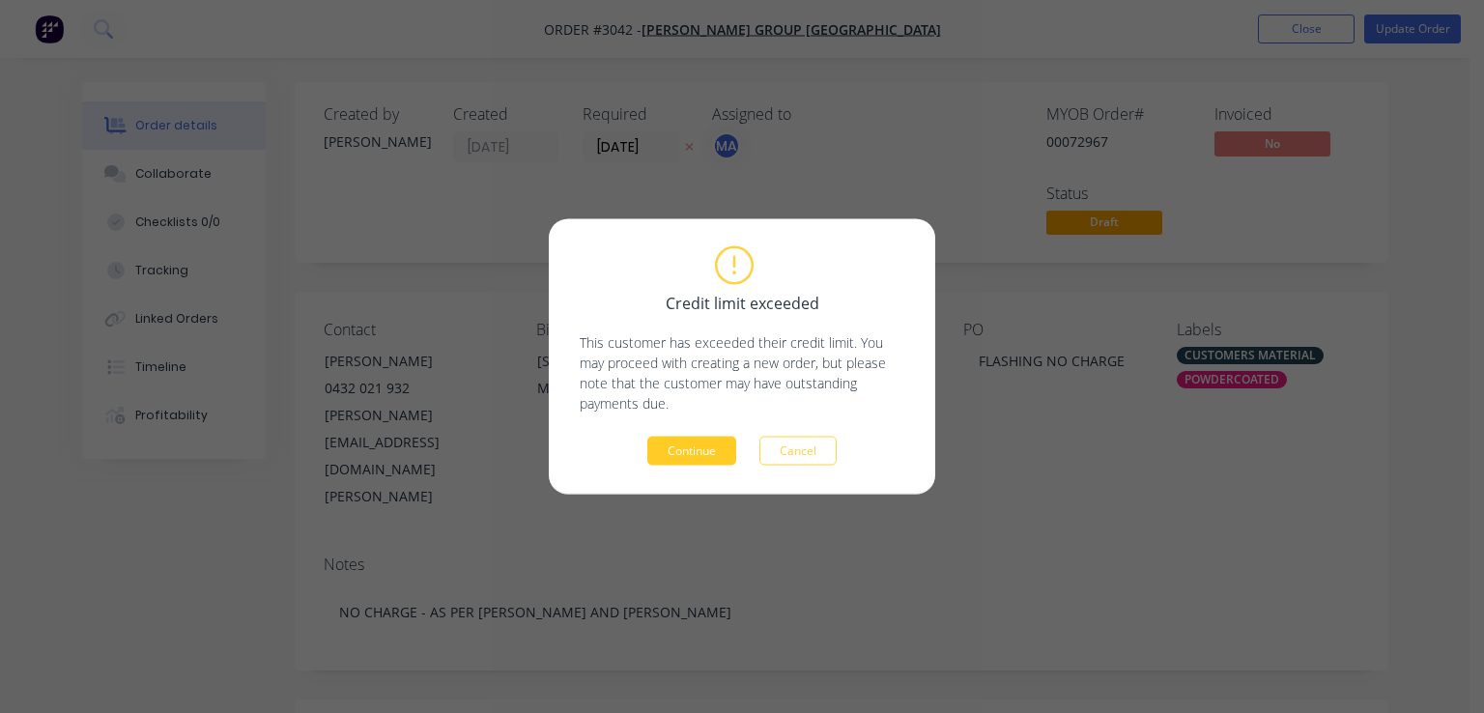
click at [711, 445] on button "Continue" at bounding box center [691, 451] width 89 height 29
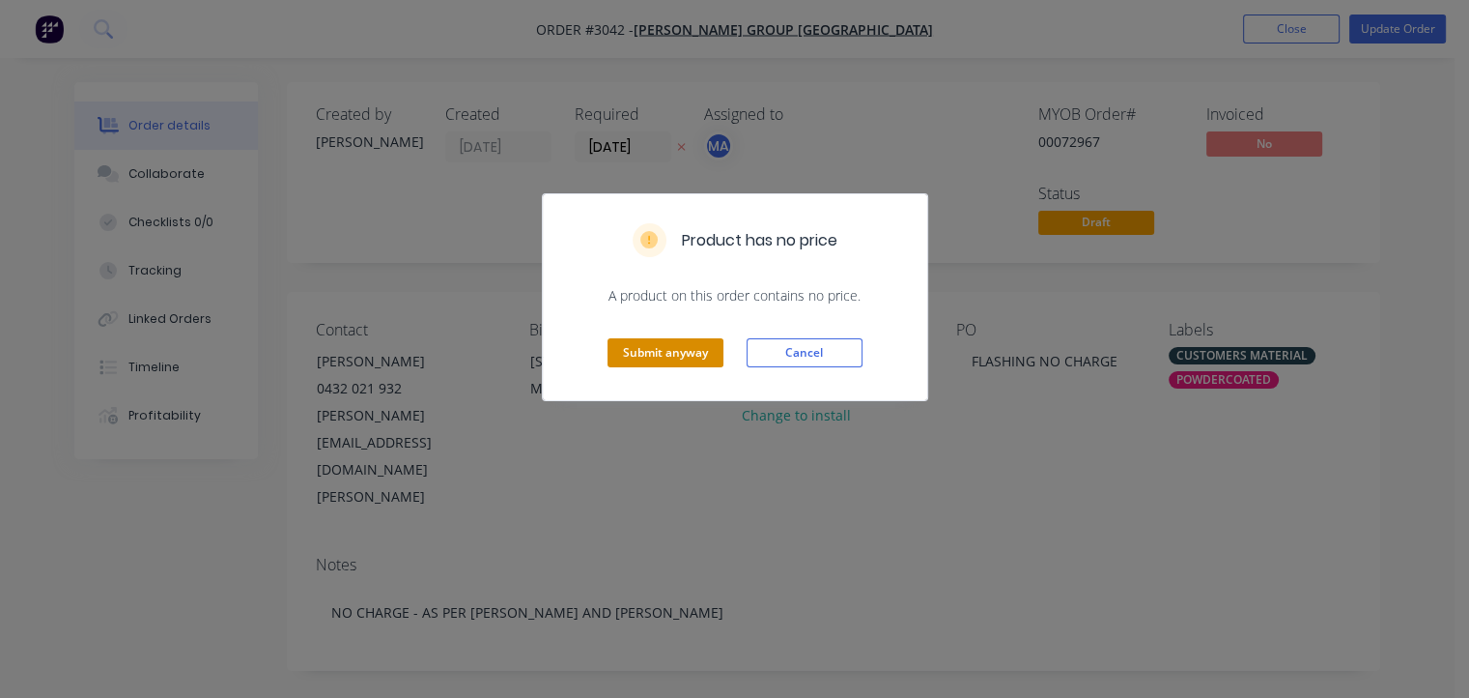
click at [675, 357] on button "Submit anyway" at bounding box center [666, 352] width 116 height 29
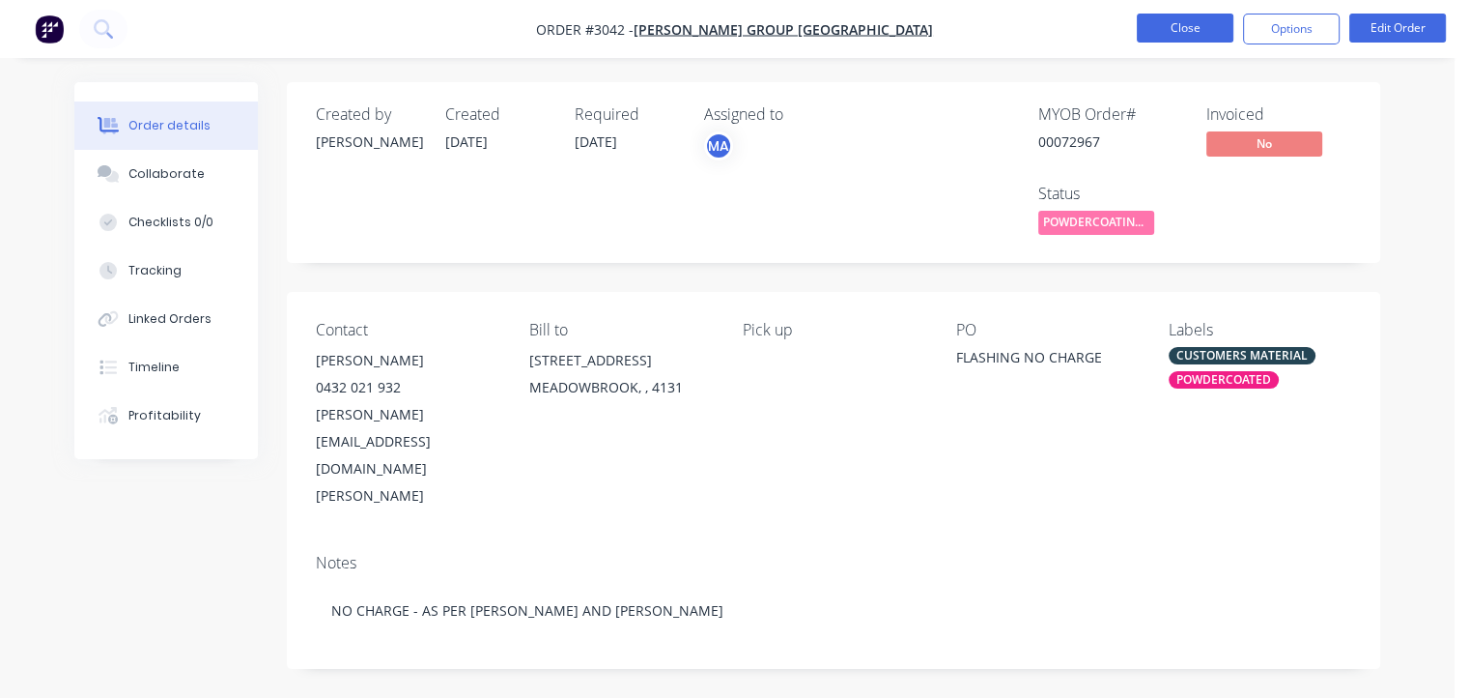
click at [1171, 22] on button "Close" at bounding box center [1185, 28] width 97 height 29
